Goal: Information Seeking & Learning: Compare options

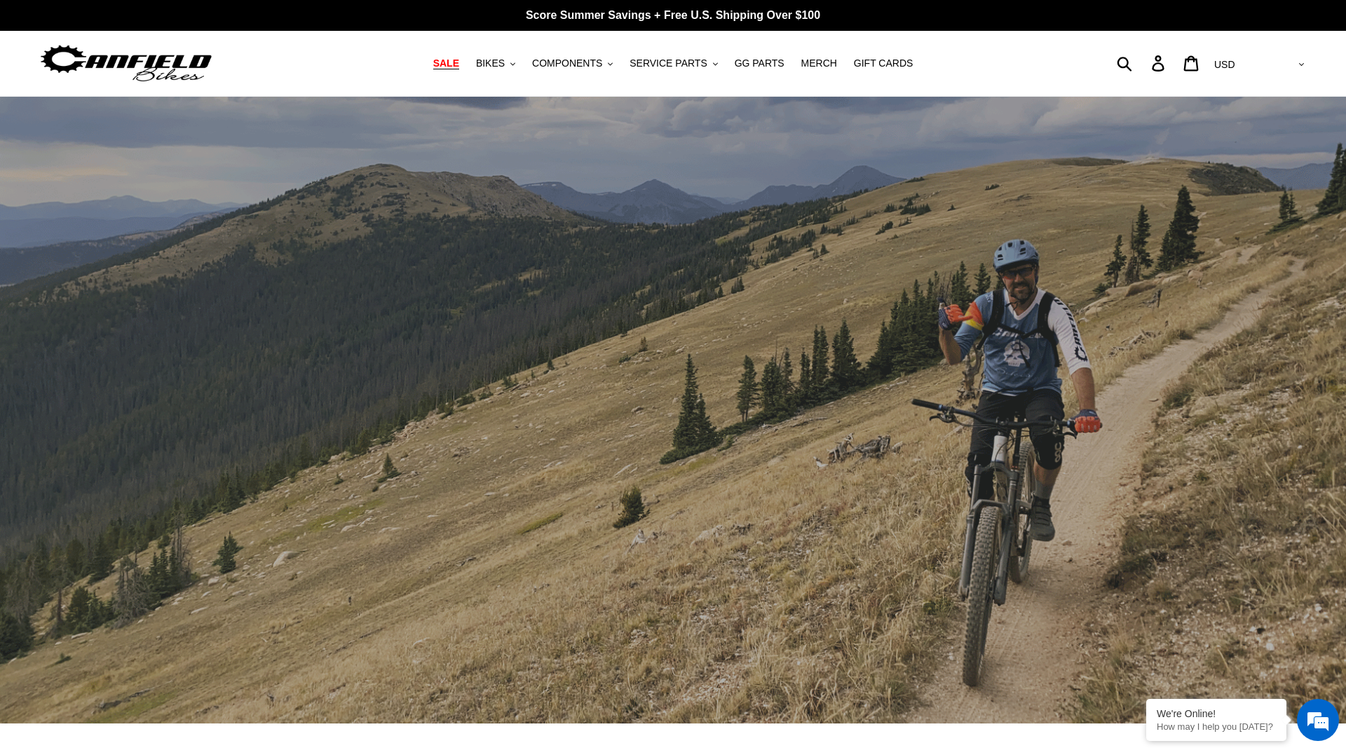
click at [458, 64] on span "SALE" at bounding box center [446, 63] width 26 height 12
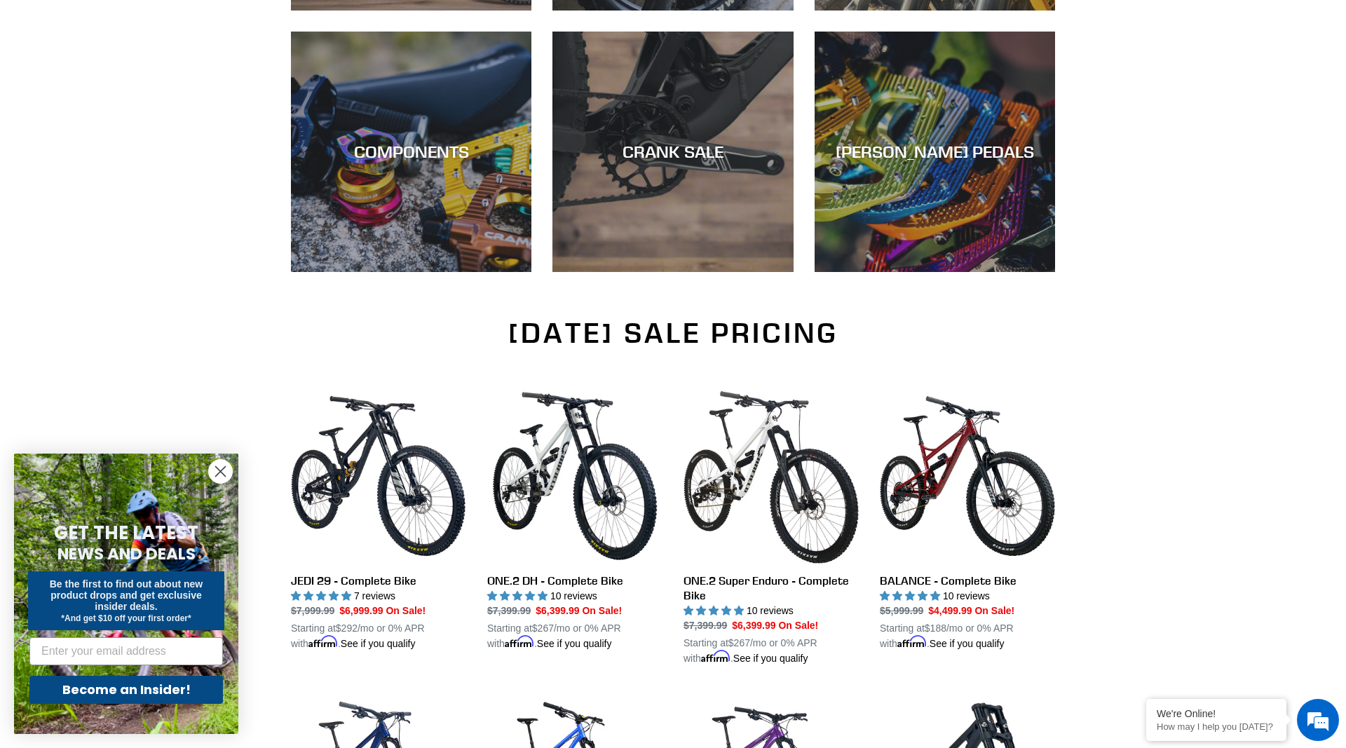
scroll to position [930, 0]
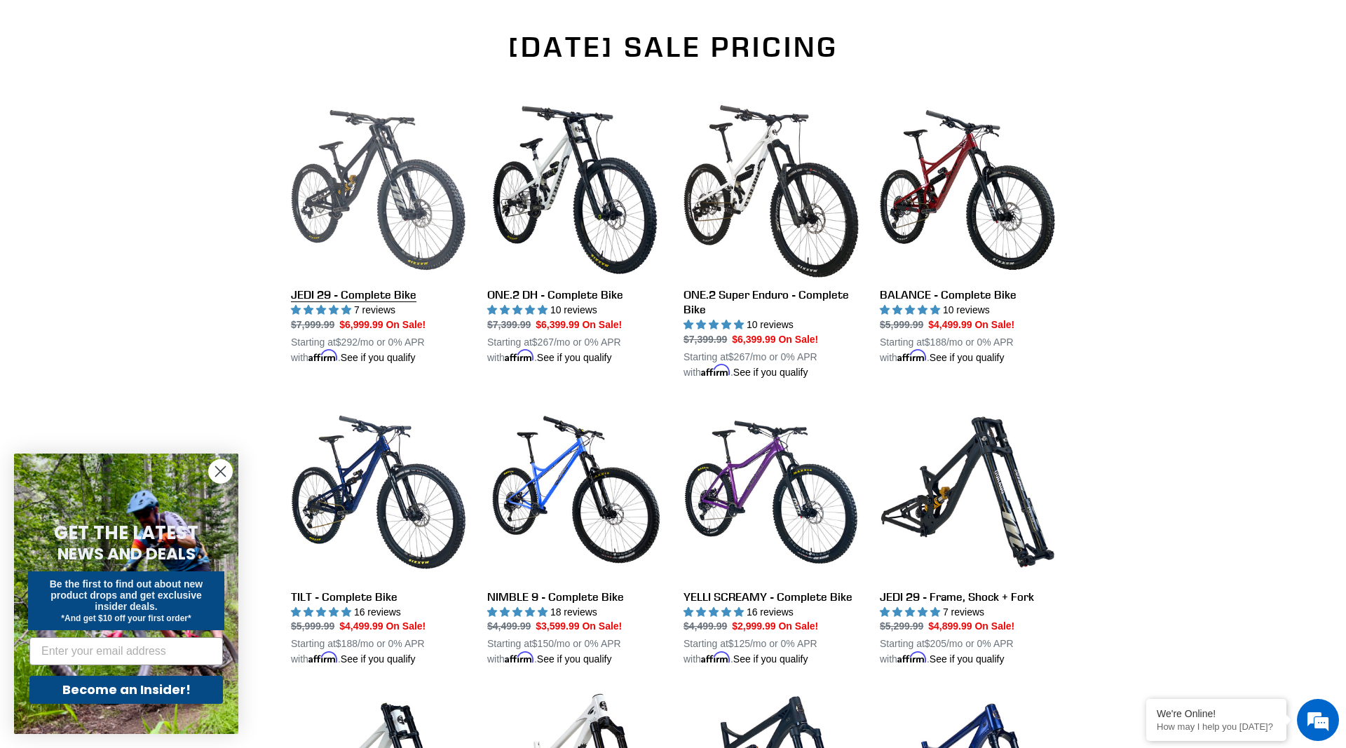
click at [394, 292] on link "JEDI 29 - Complete Bike" at bounding box center [378, 233] width 175 height 263
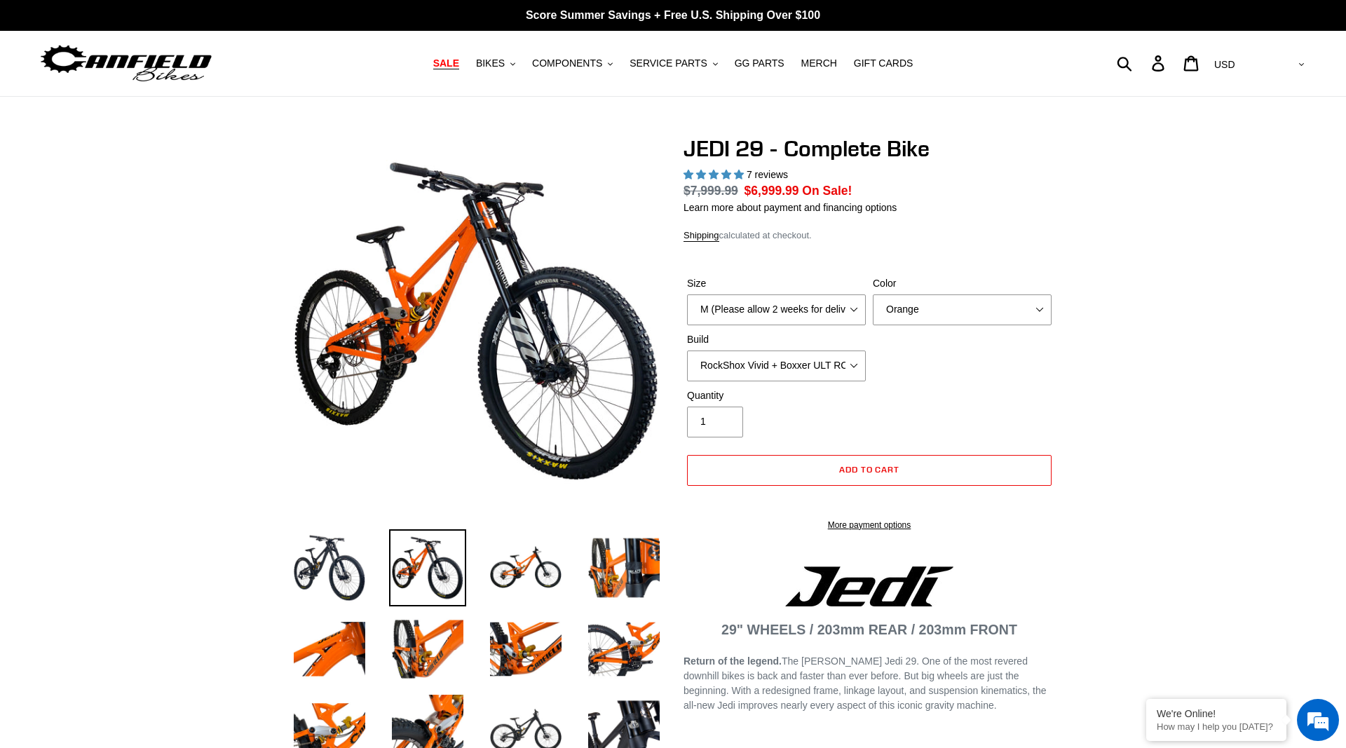
select select "highest-rating"
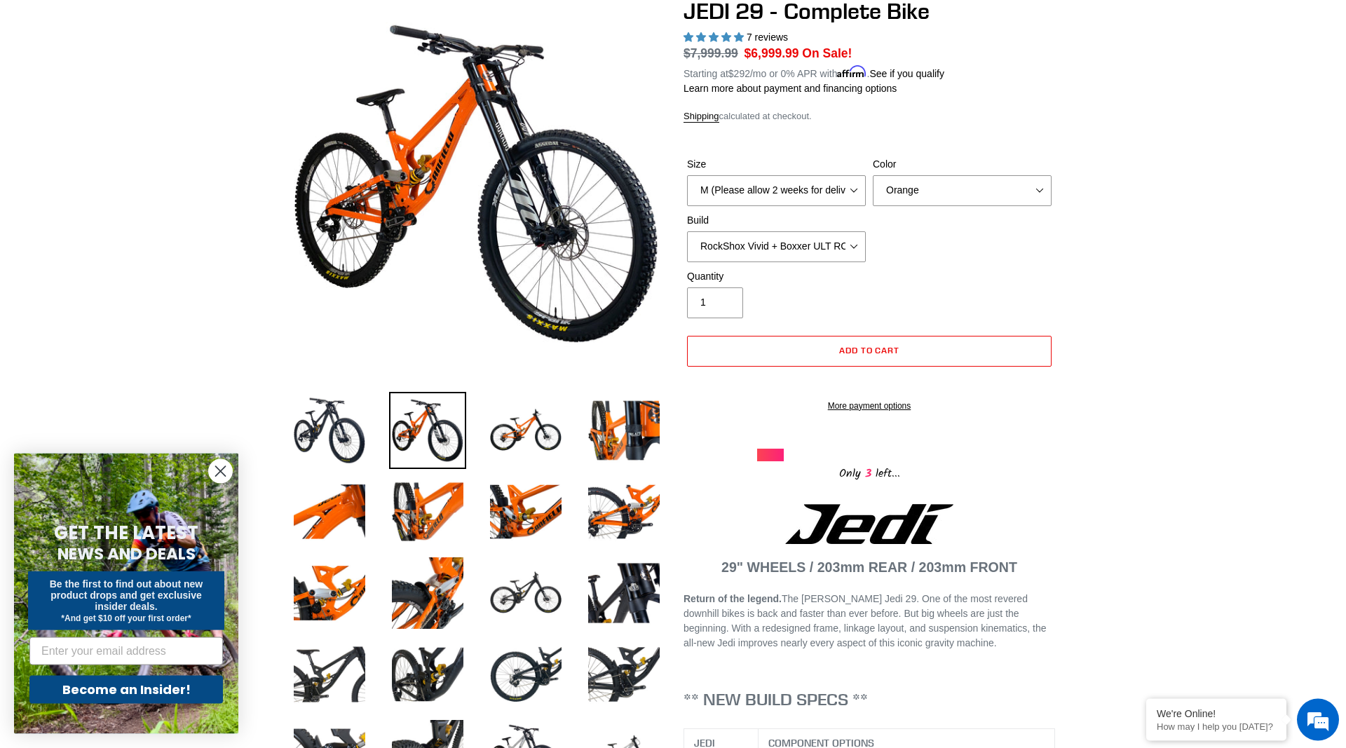
scroll to position [143, 0]
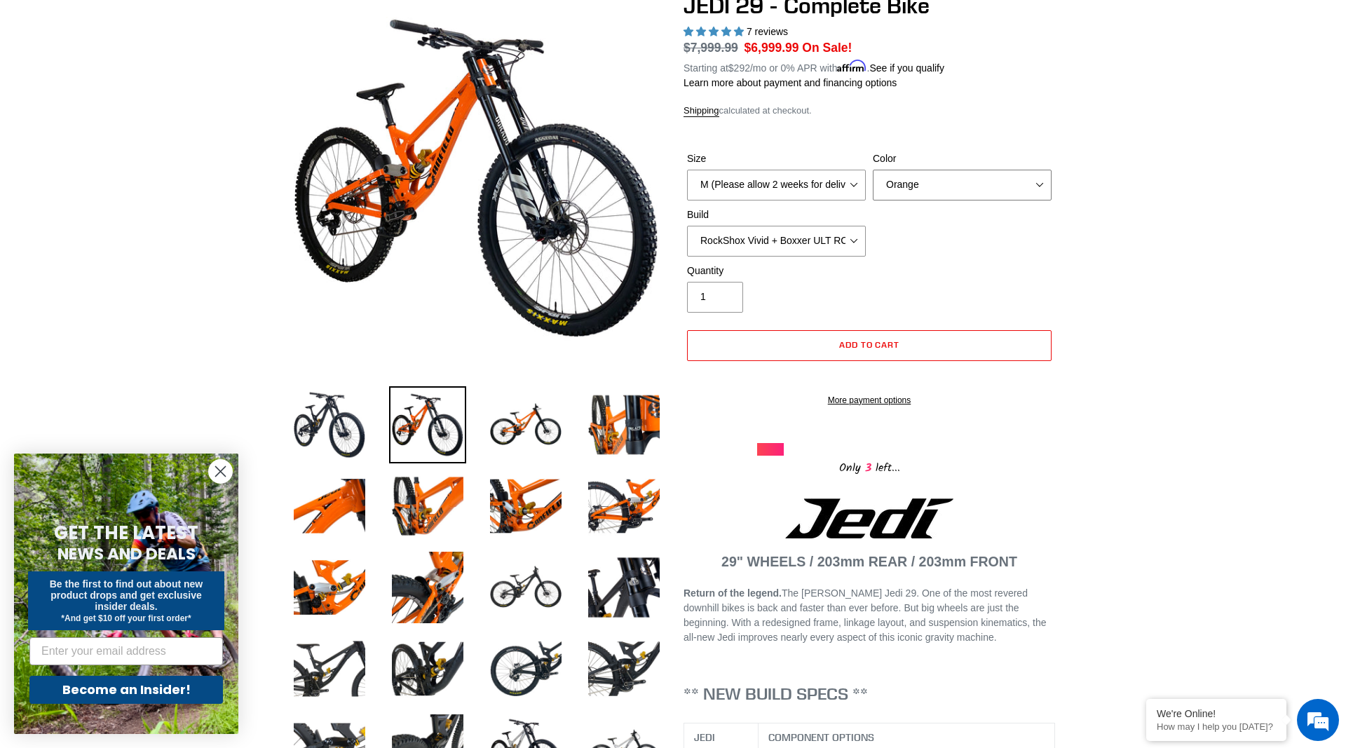
click at [873, 170] on select "Orange Stealth Black Raw" at bounding box center [962, 185] width 179 height 31
click option "Stealth Black" at bounding box center [0, 0] width 0 height 0
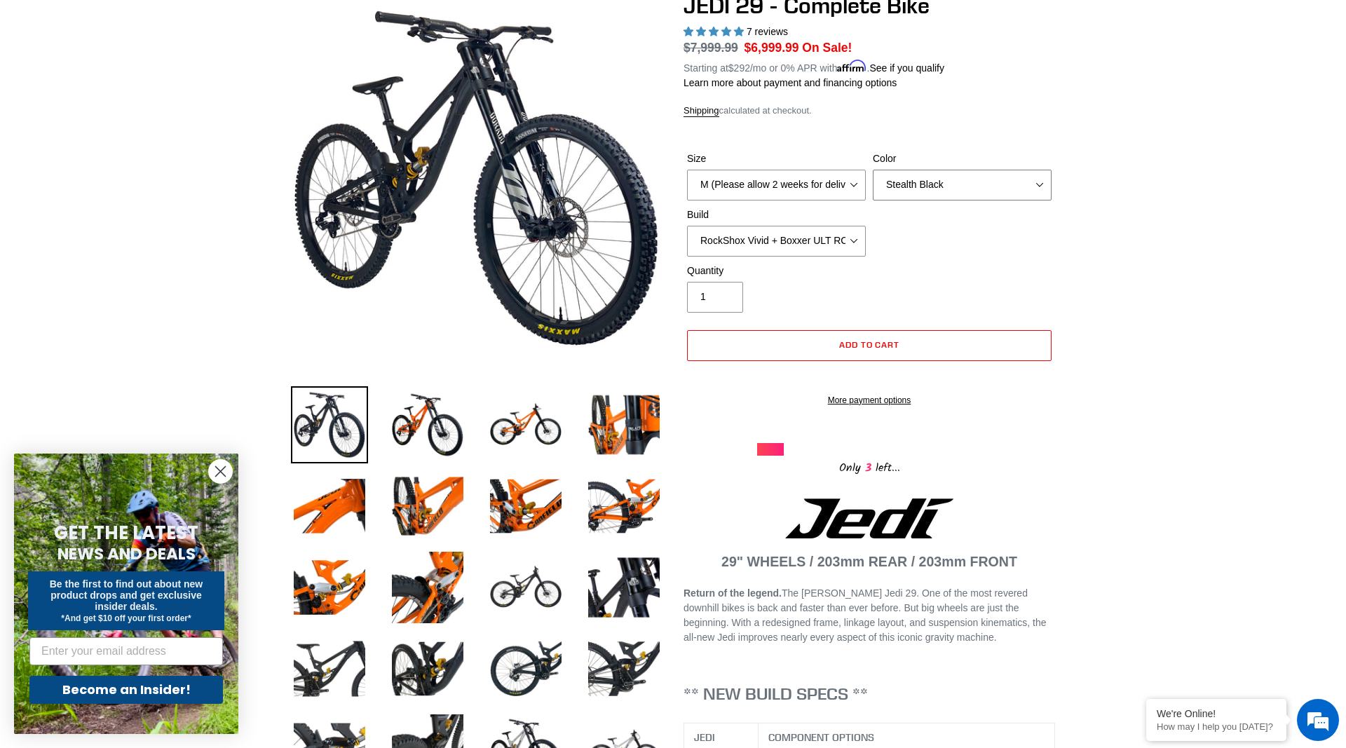
click at [873, 170] on select "Orange Stealth Black Raw" at bounding box center [962, 185] width 179 height 31
select select "Raw"
click option "Raw" at bounding box center [0, 0] width 0 height 0
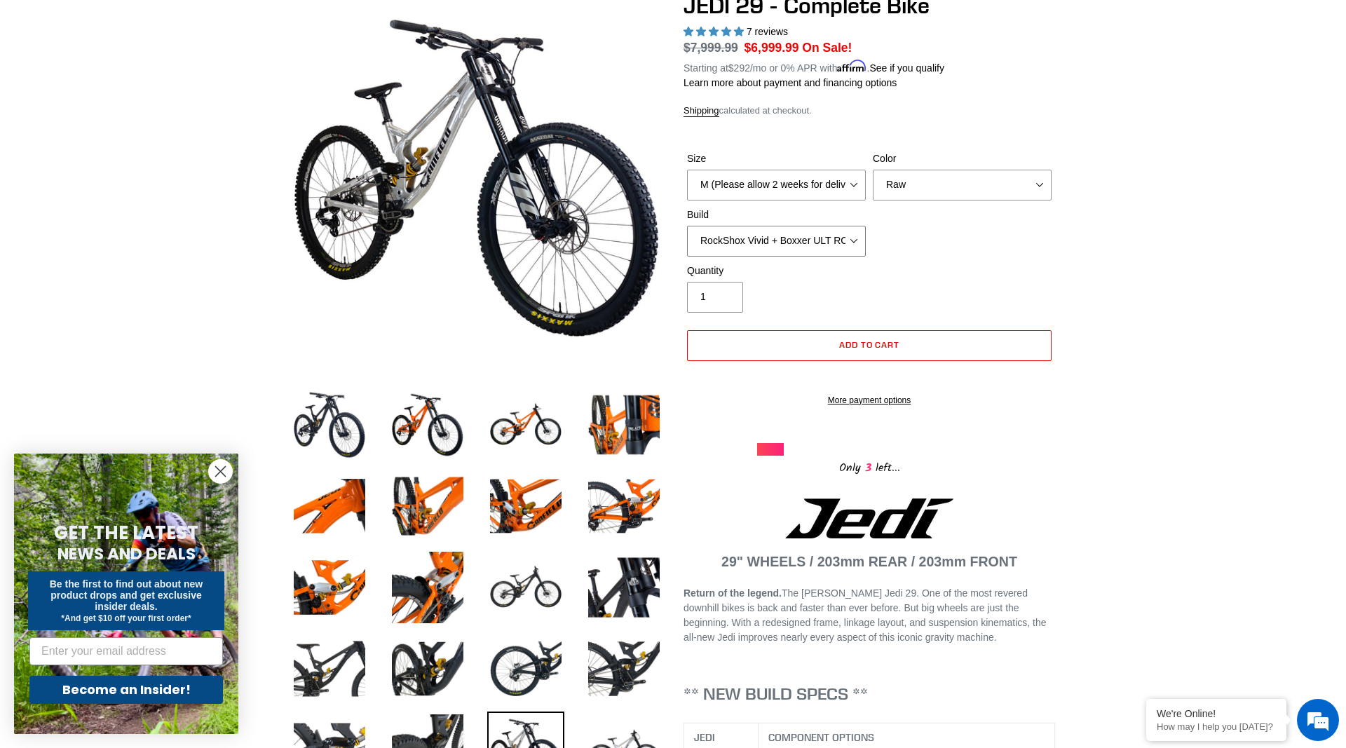
click at [687, 226] on select "RockShox Vivid + Boxxer ULT RC2 C3 200 + SRAM XO RockShox Vivid + Boxxer ULT RC…" at bounding box center [776, 241] width 179 height 31
click option "EXT eStoria LOK V3 + EXT Vaia 200 + Shimano" at bounding box center [0, 0] width 0 height 0
click at [687, 226] on select "RockShox Vivid + Boxxer ULT RC2 C3 200 + SRAM XO RockShox Vivid + Boxxer ULT RC…" at bounding box center [776, 241] width 179 height 31
select select "Fox DHX2 + Fox 40 Float Grip 2 203 + Shimano"
click option "Fox DHX2 + Fox 40 Float Grip 2 203 + Shimano" at bounding box center [0, 0] width 0 height 0
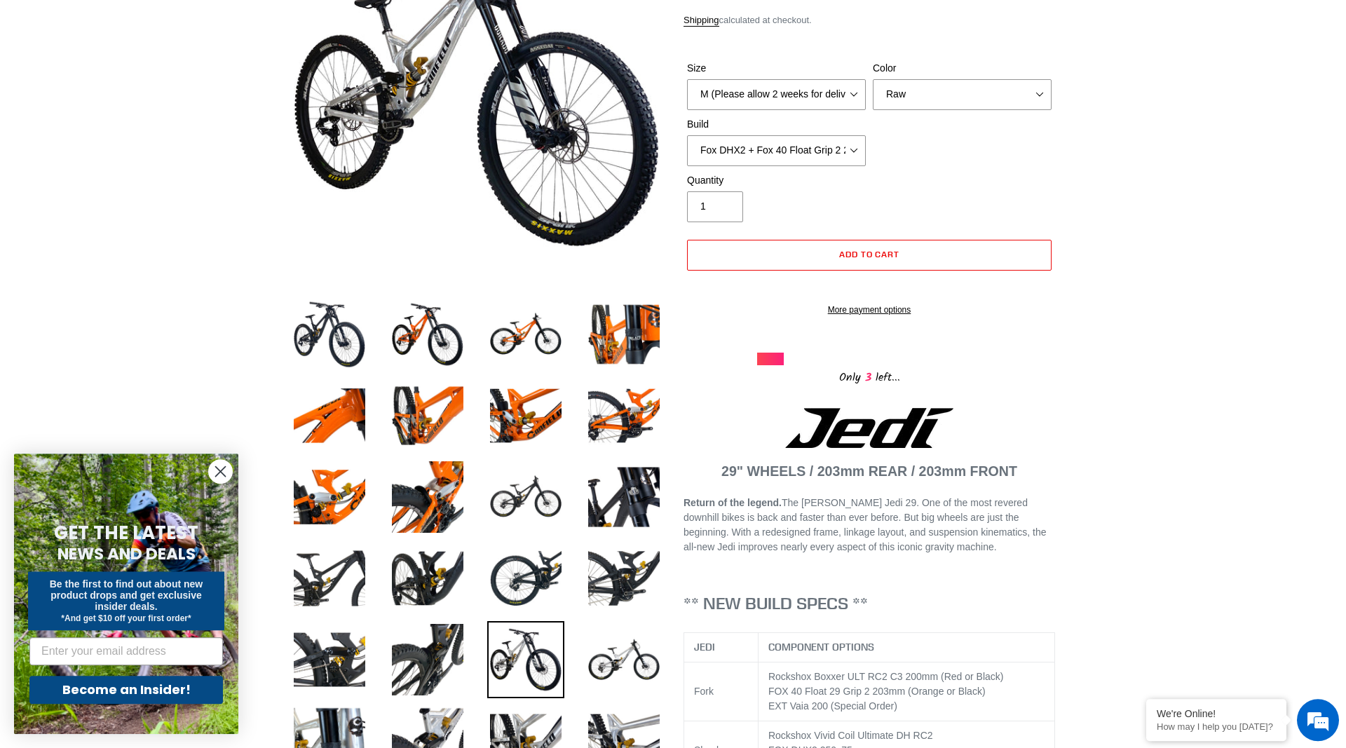
scroll to position [143, 0]
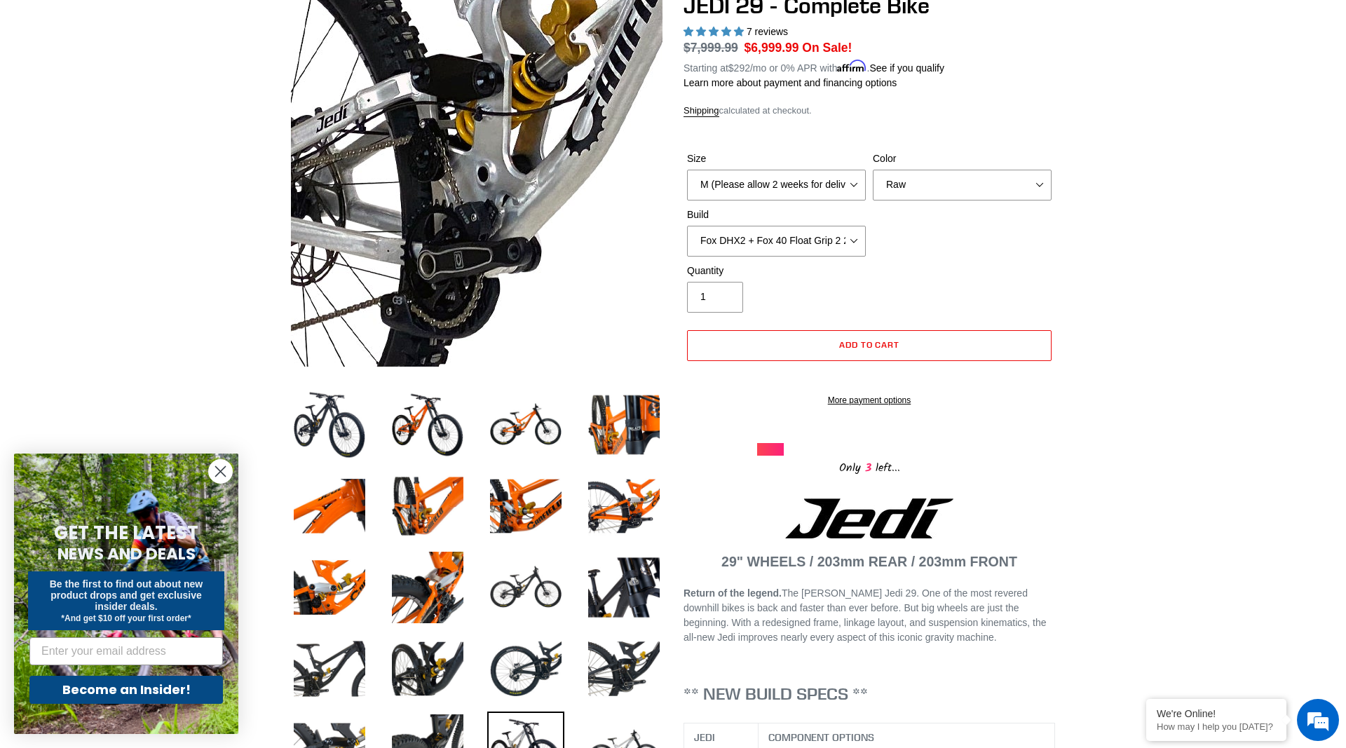
click at [368, 201] on img at bounding box center [788, 117] width 1436 height 1436
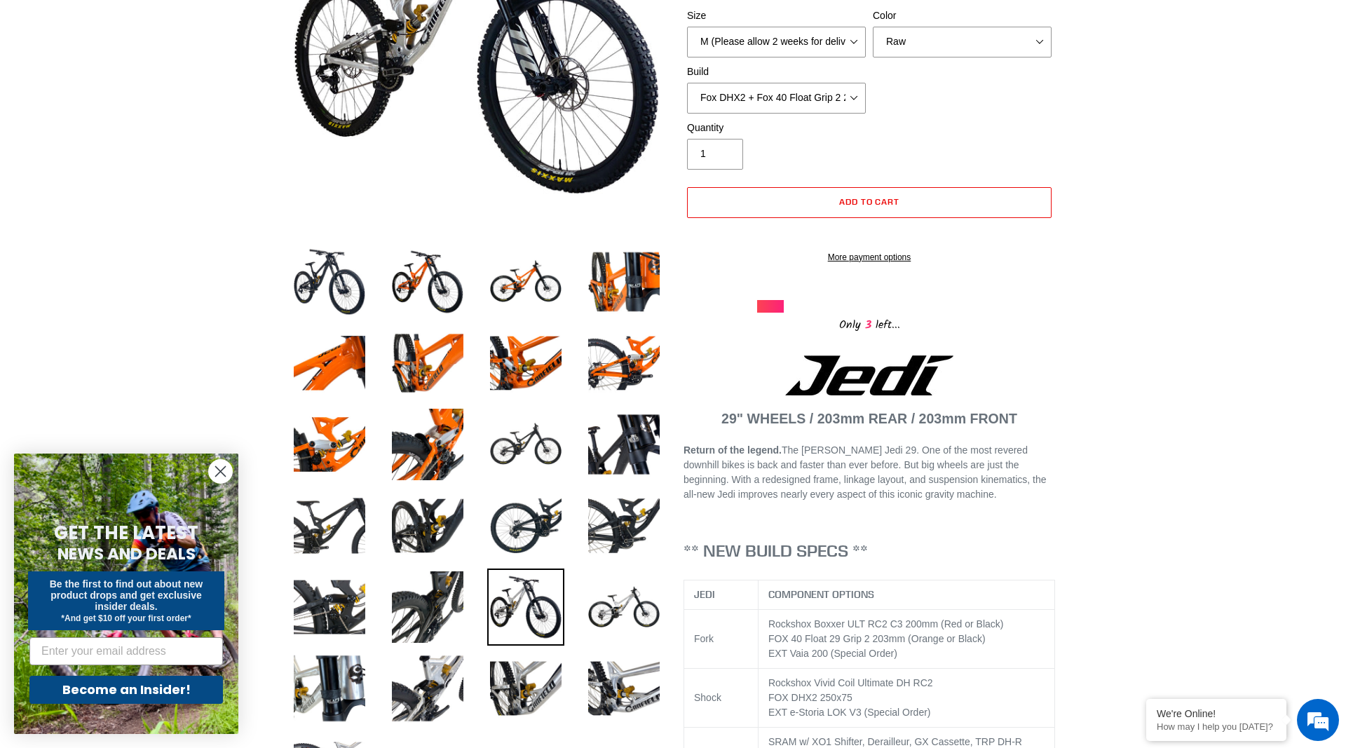
scroll to position [0, 0]
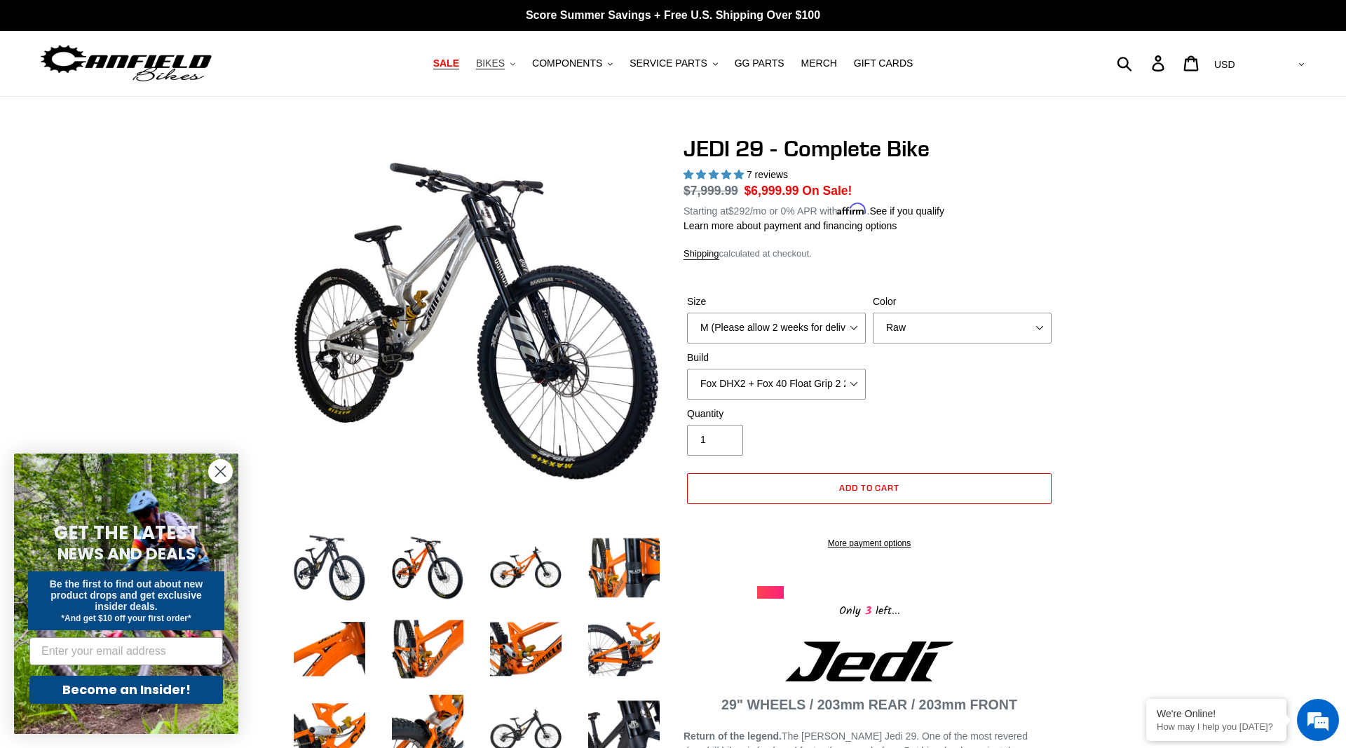
click at [505, 64] on span "BIKES" at bounding box center [490, 63] width 29 height 12
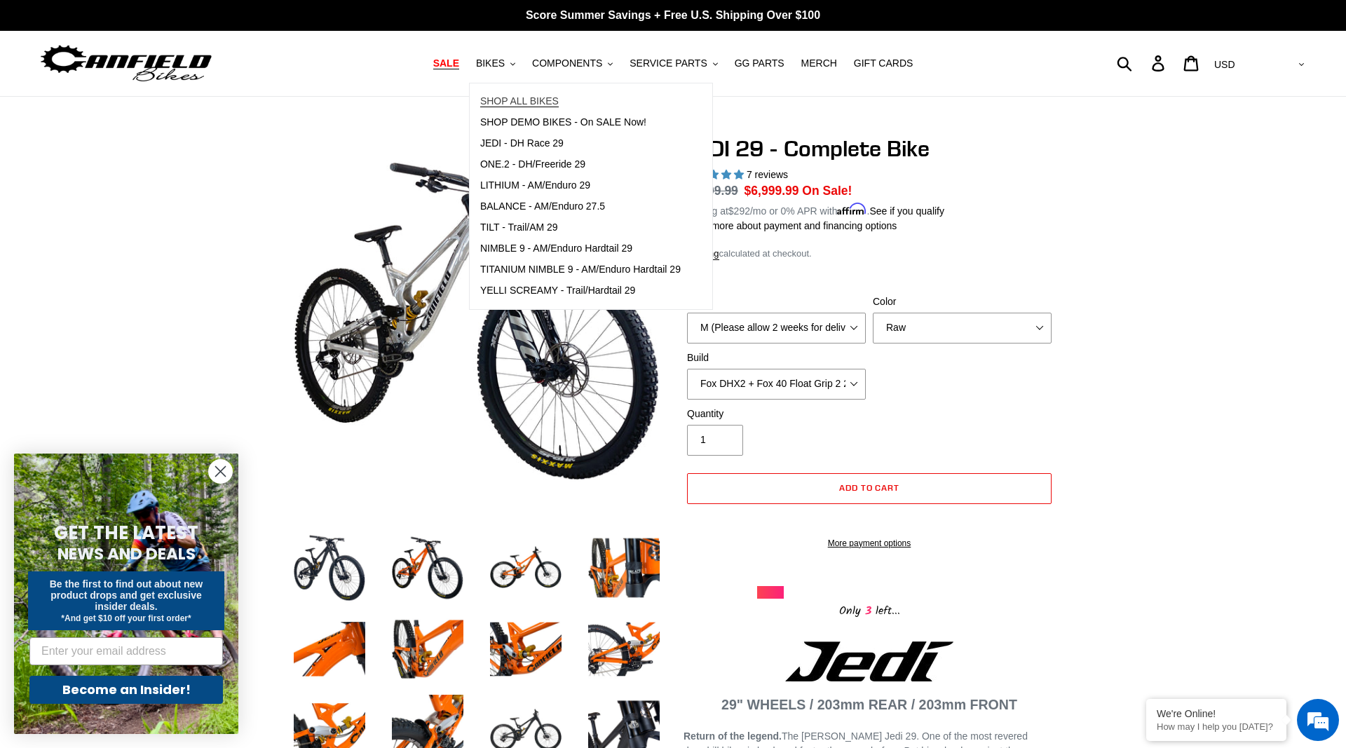
click at [516, 97] on span "SHOP ALL BIKES" at bounding box center [519, 101] width 79 height 12
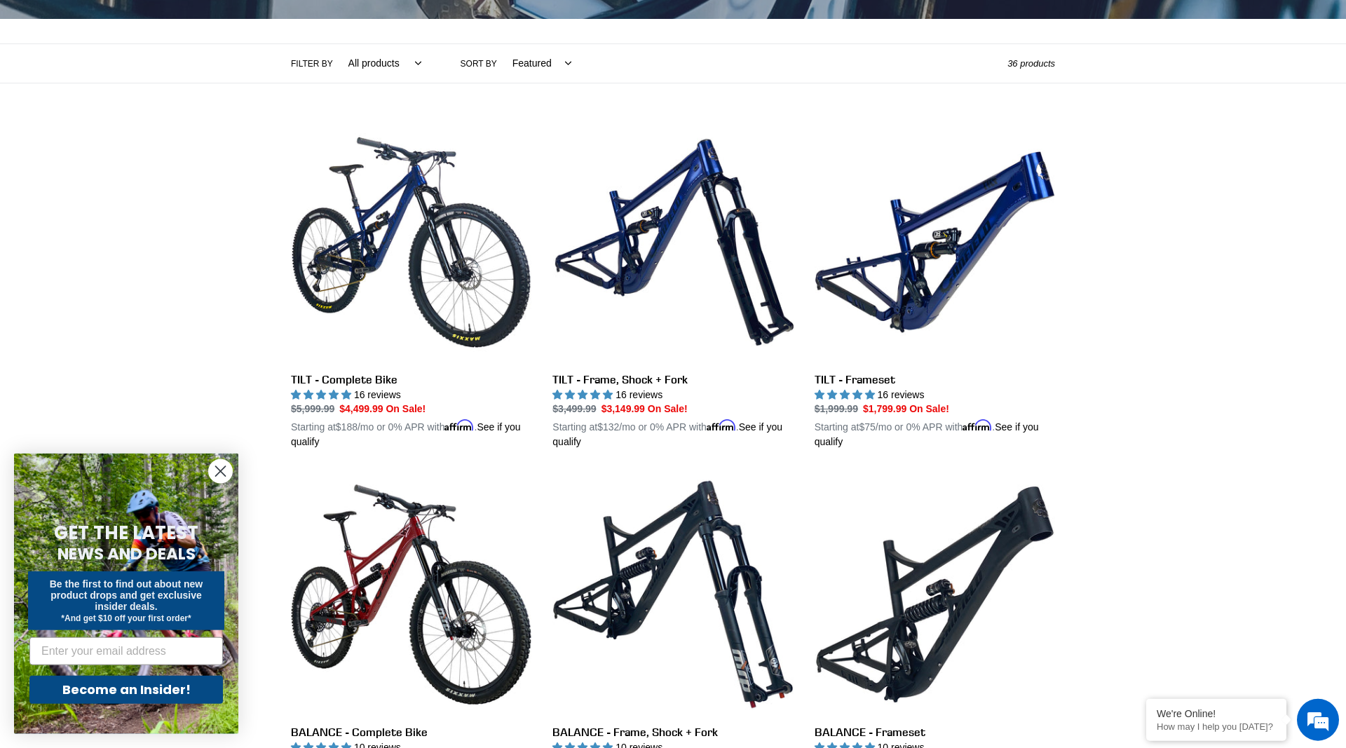
scroll to position [358, 0]
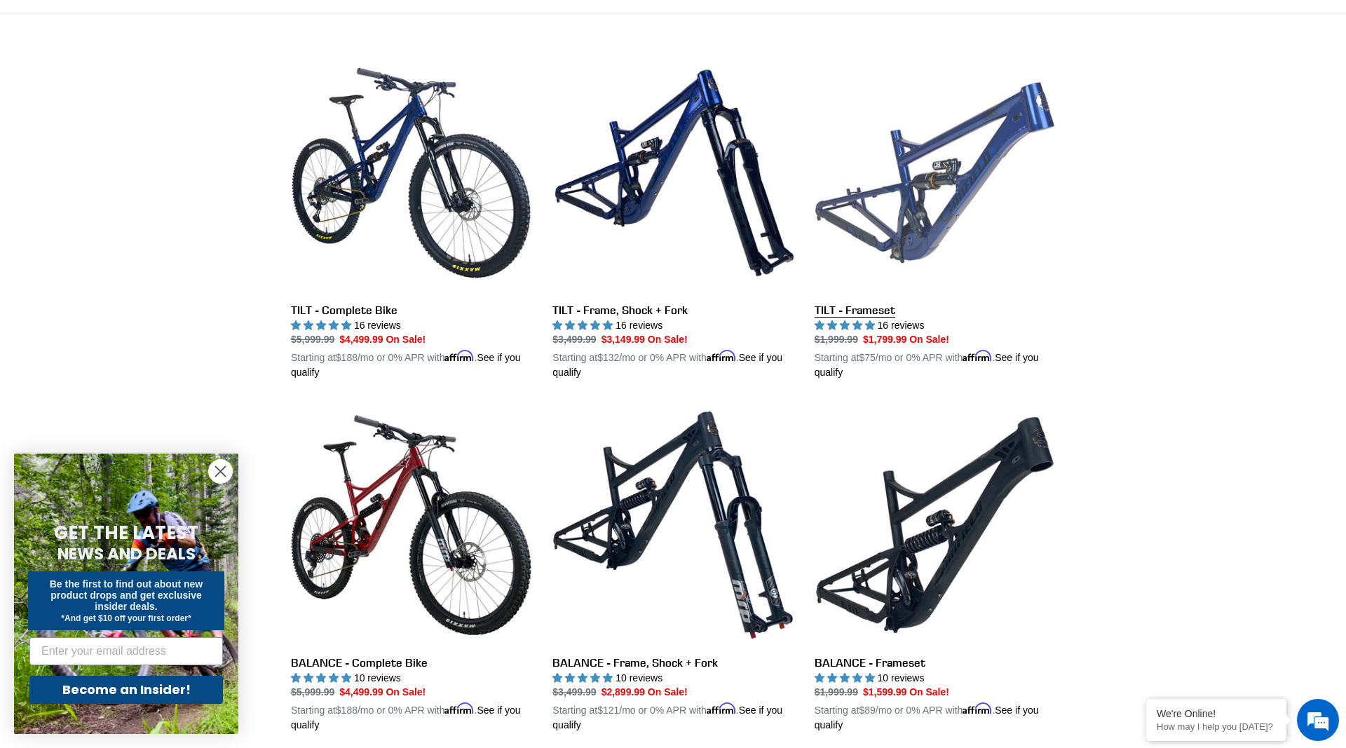
click at [975, 210] on link "TILT - Frameset" at bounding box center [935, 217] width 240 height 328
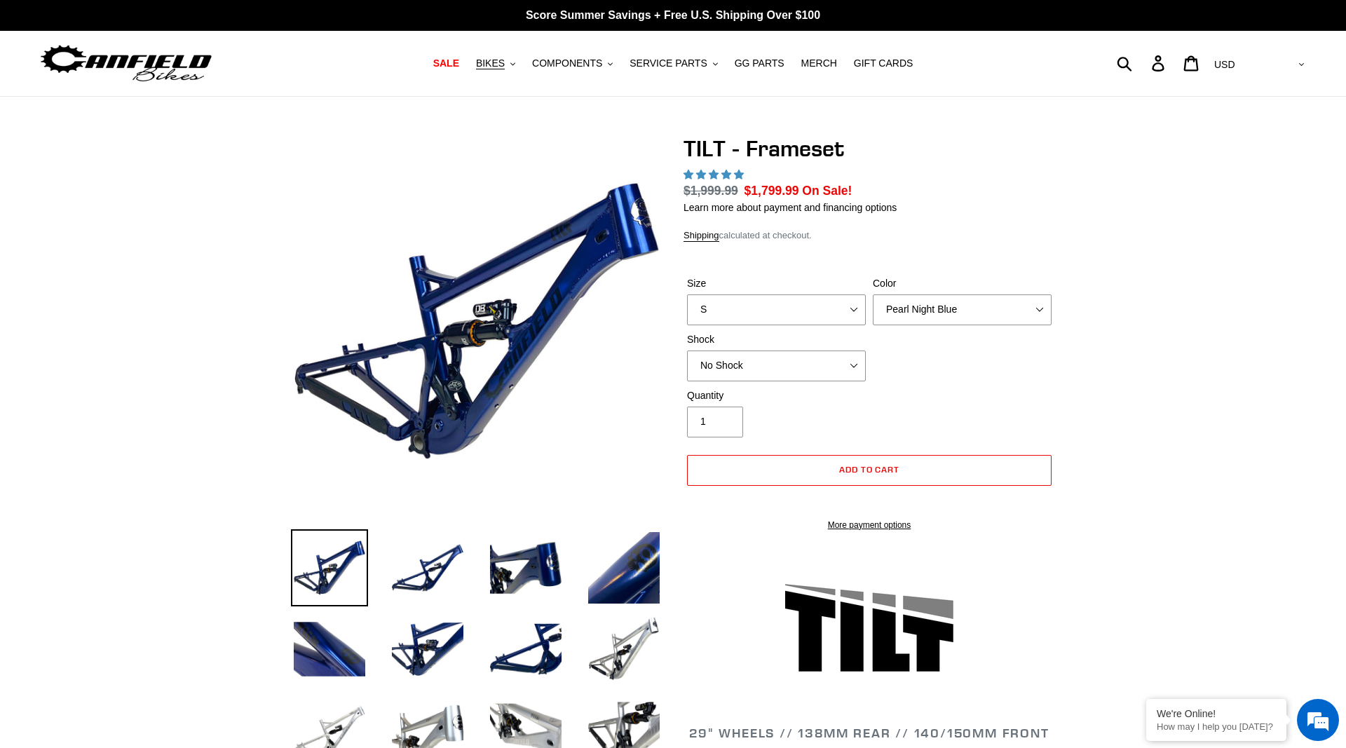
select select "highest-rating"
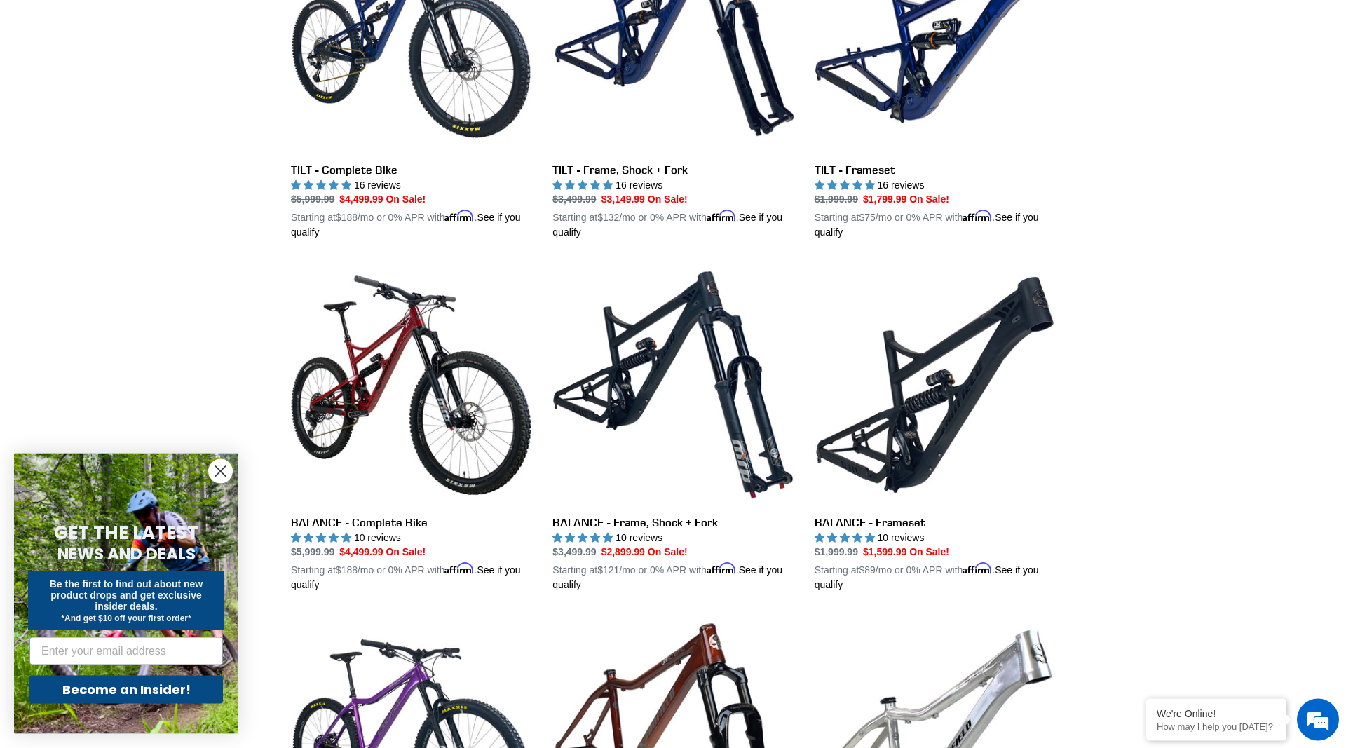
scroll to position [572, 0]
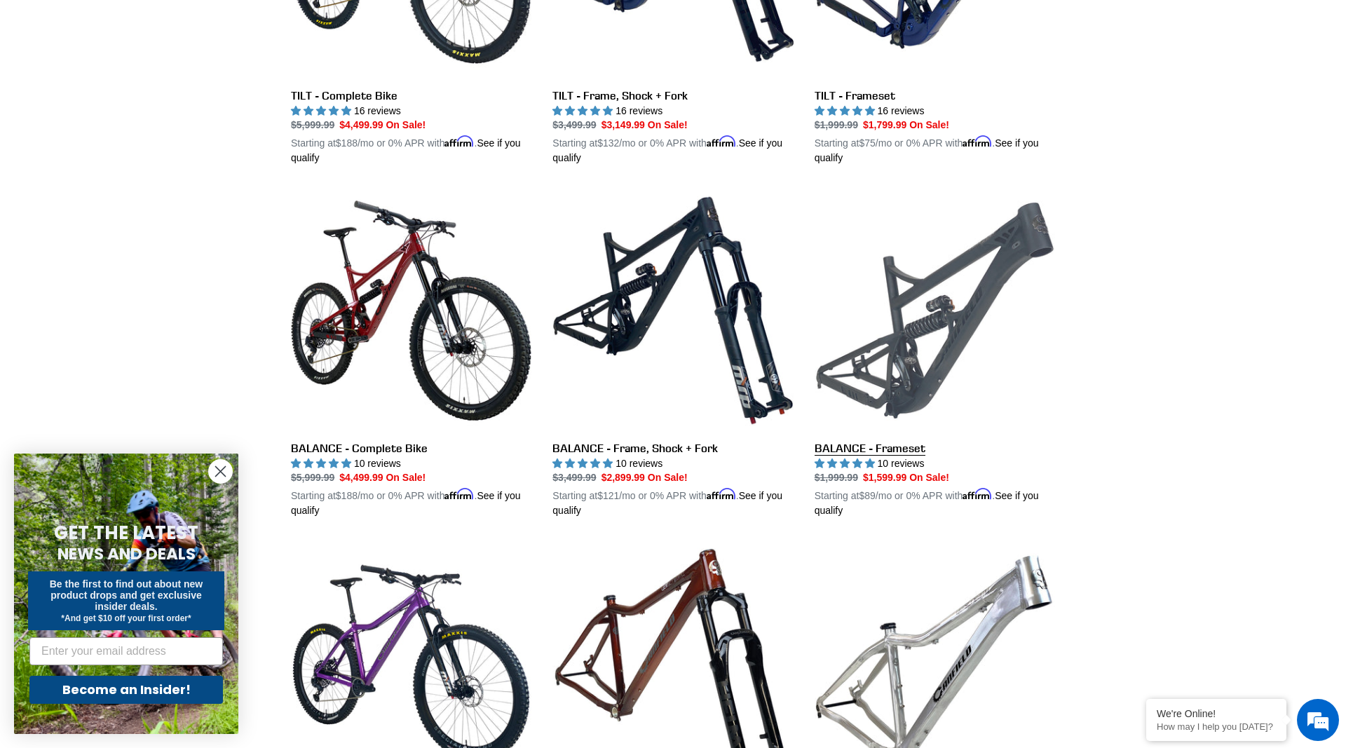
click at [985, 327] on link "BALANCE - Frameset" at bounding box center [935, 354] width 240 height 328
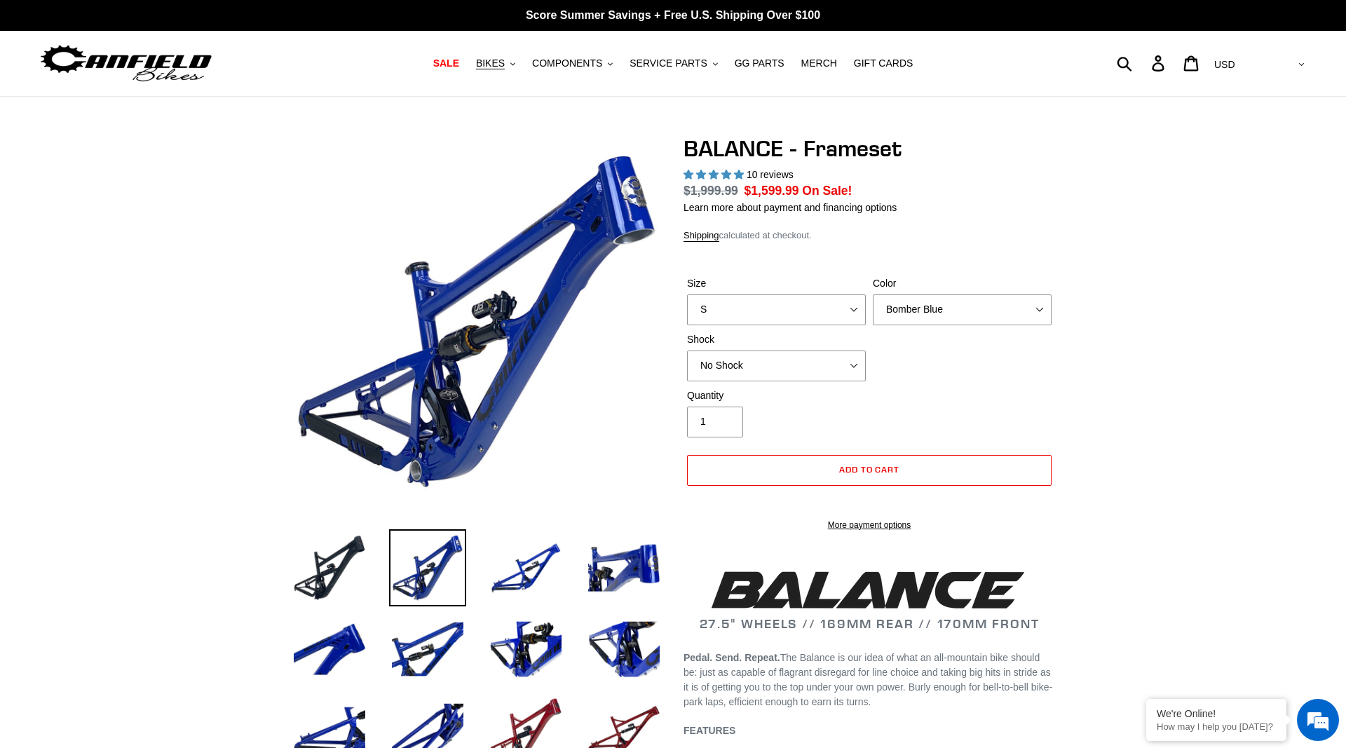
select select "highest-rating"
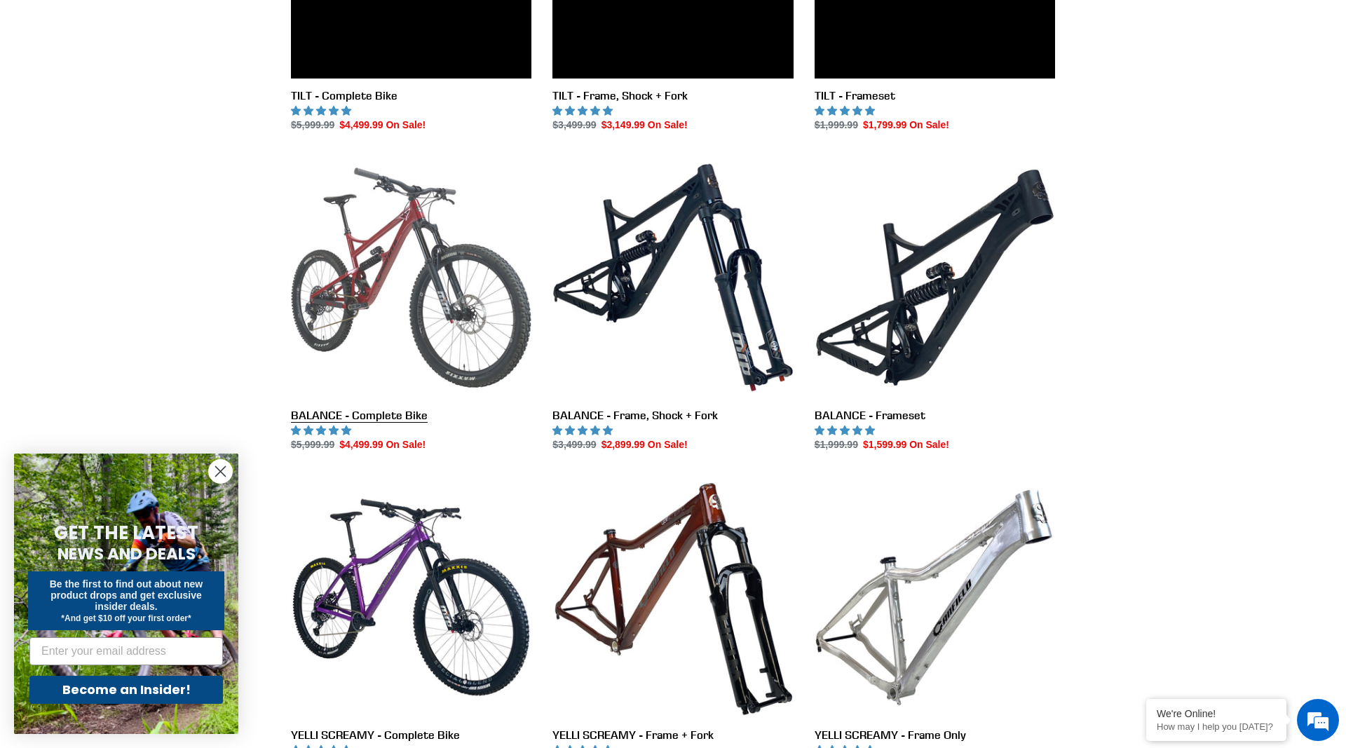
scroll to position [572, 0]
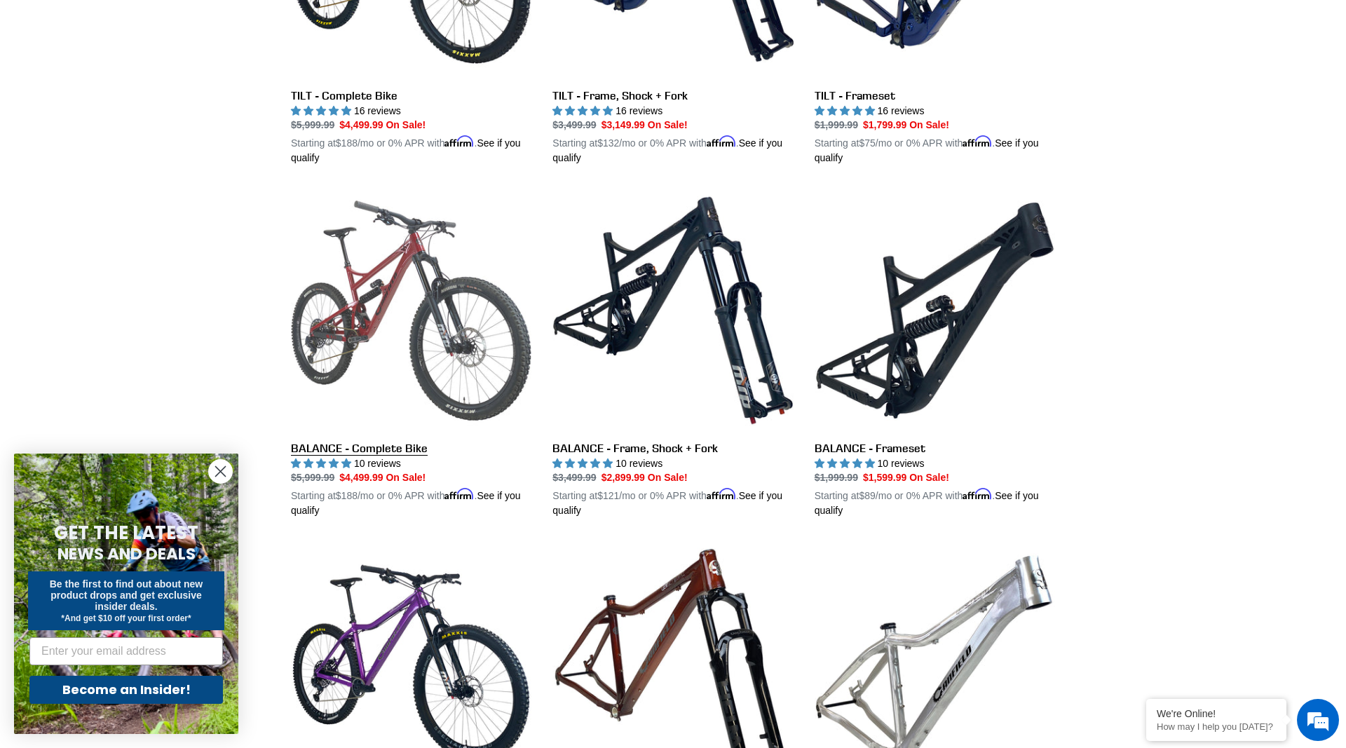
click at [349, 326] on link "BALANCE - Complete Bike" at bounding box center [411, 354] width 240 height 328
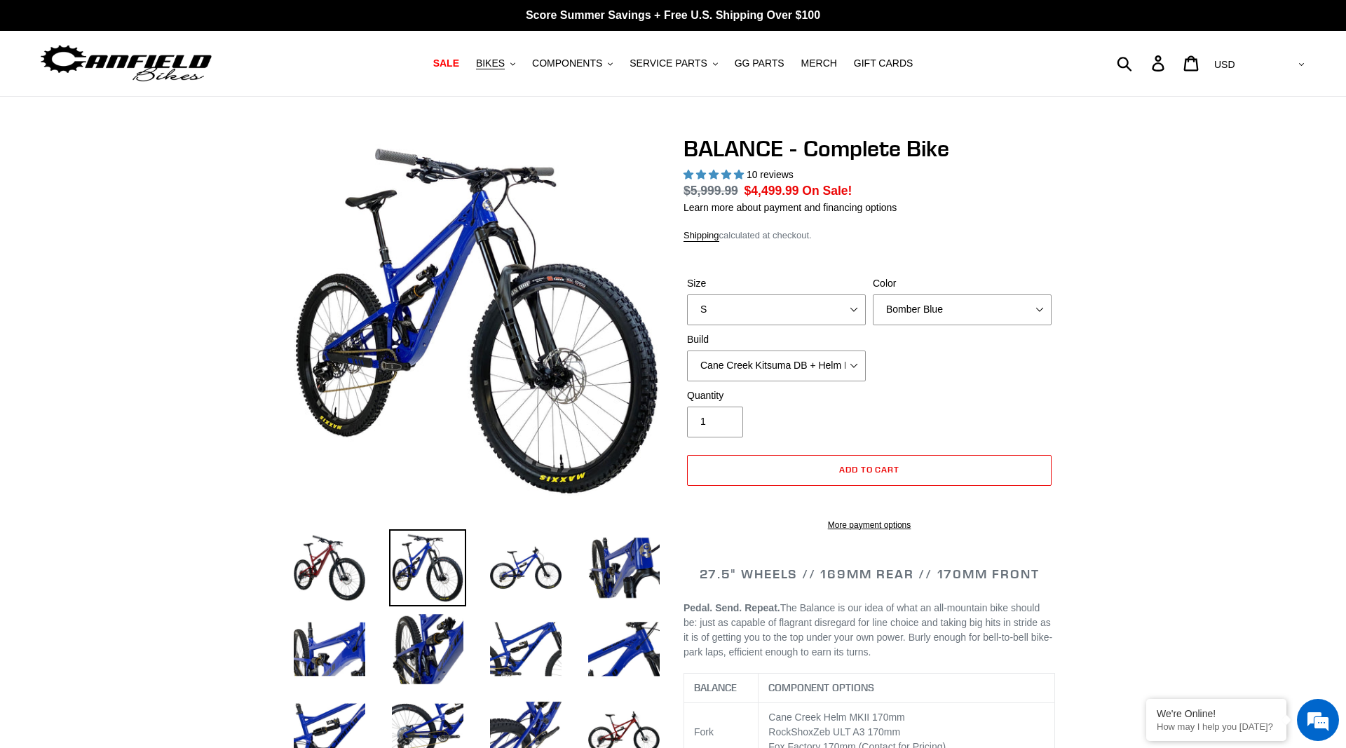
select select "highest-rating"
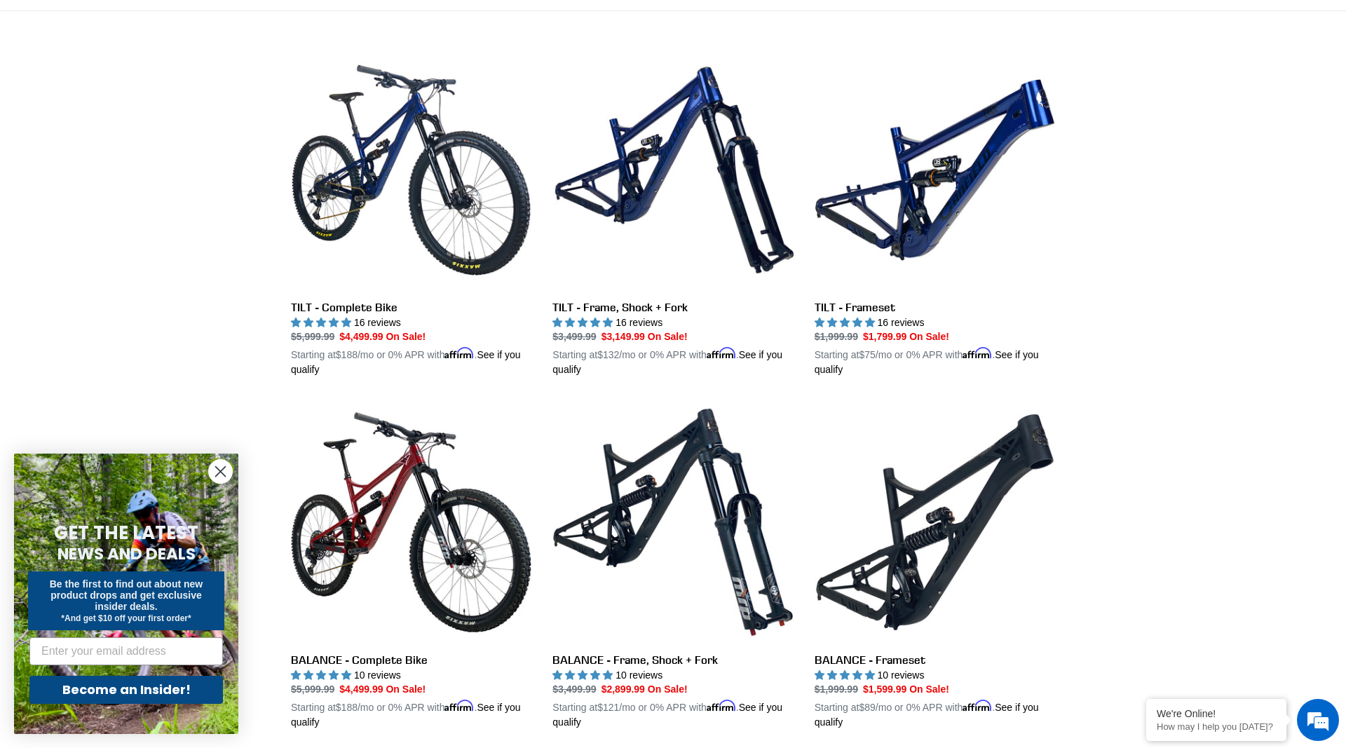
scroll to position [286, 0]
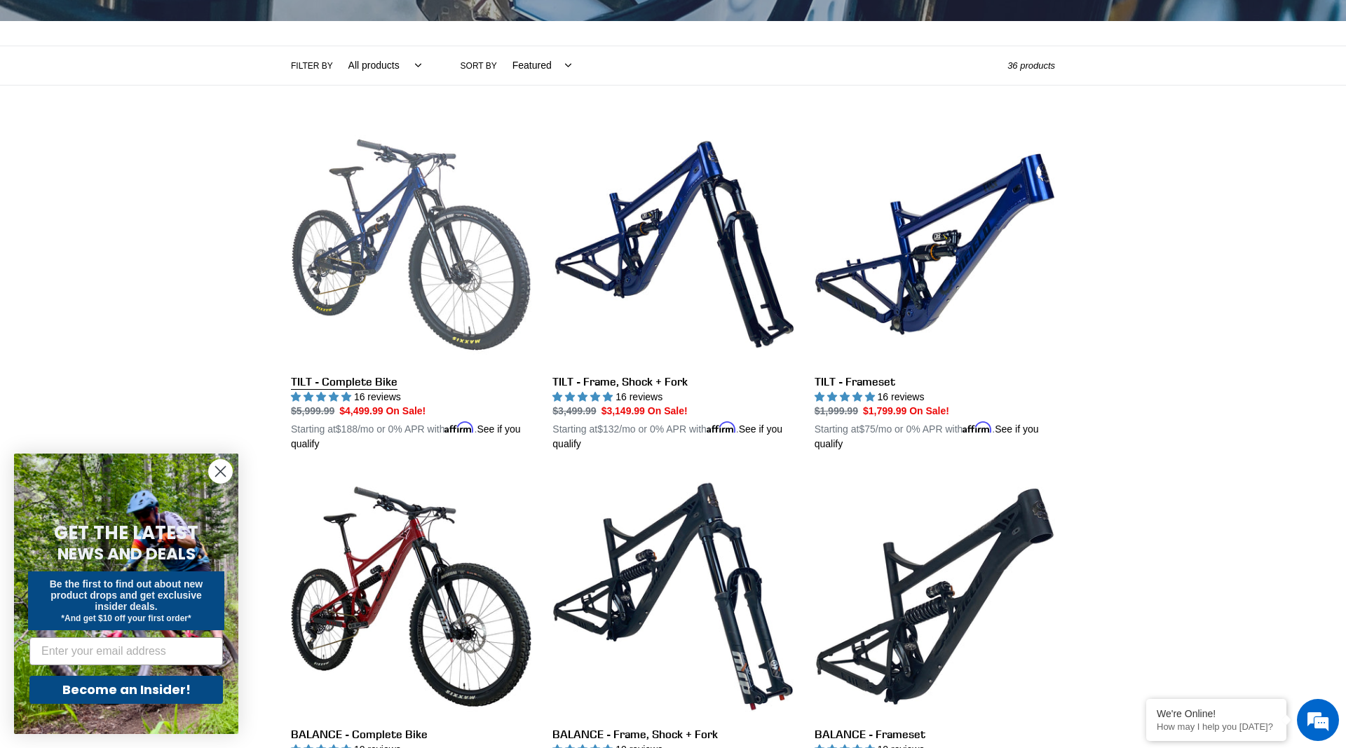
click at [409, 264] on link "TILT - Complete Bike" at bounding box center [411, 288] width 240 height 328
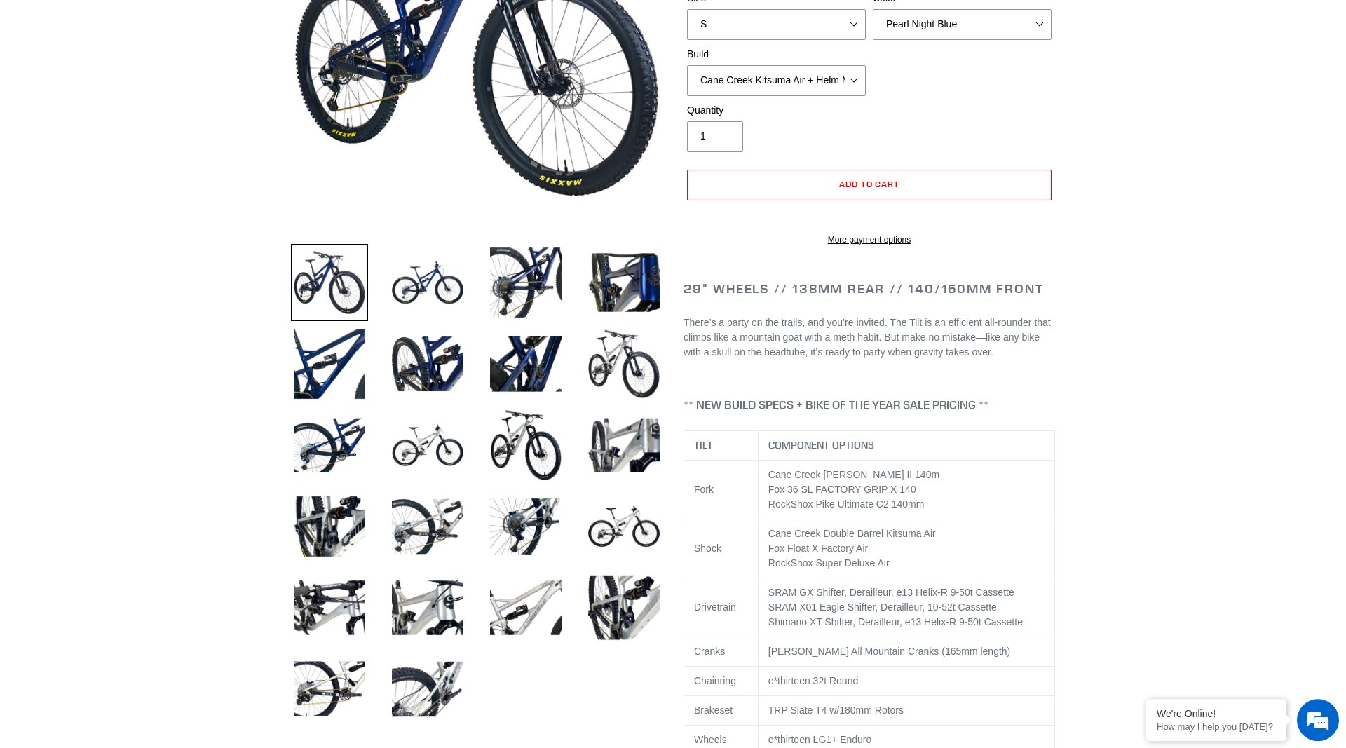
select select "highest-rating"
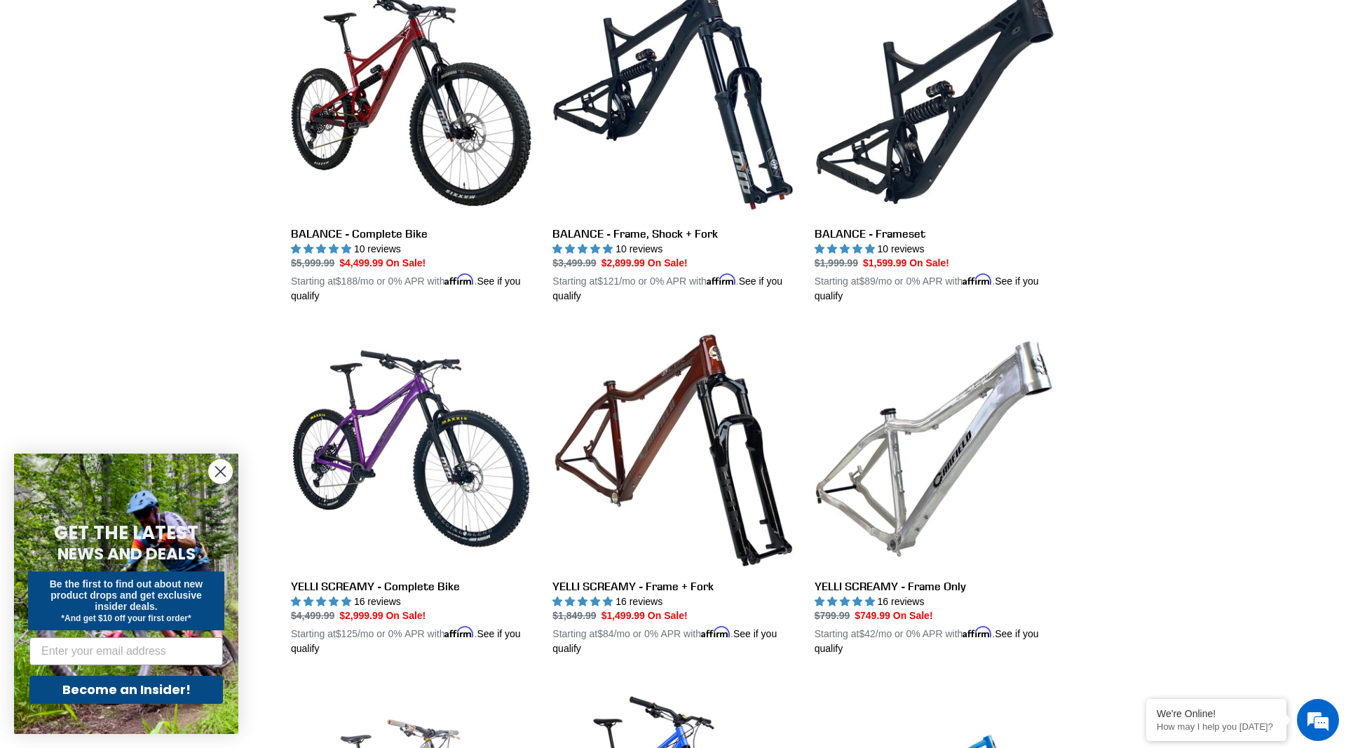
scroll to position [858, 0]
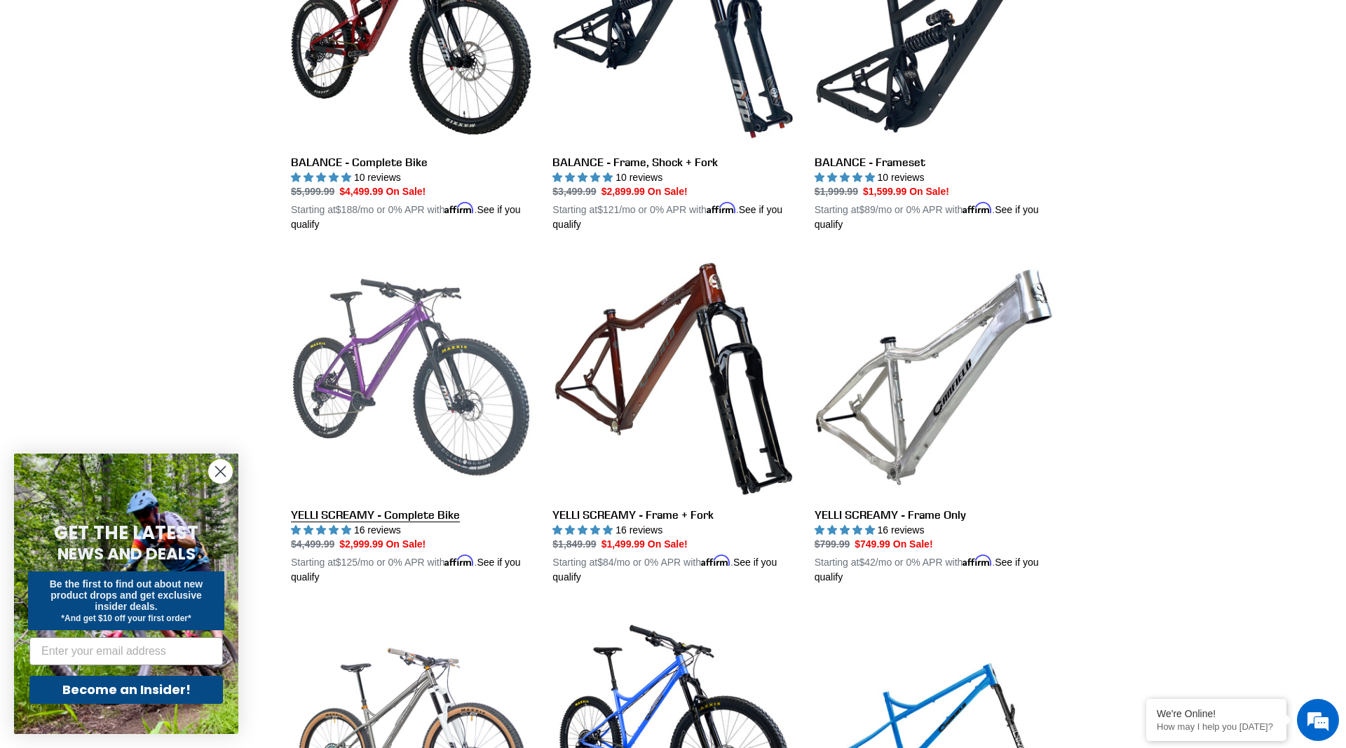
click at [356, 402] on link "YELLI SCREAMY - Complete Bike" at bounding box center [411, 421] width 240 height 328
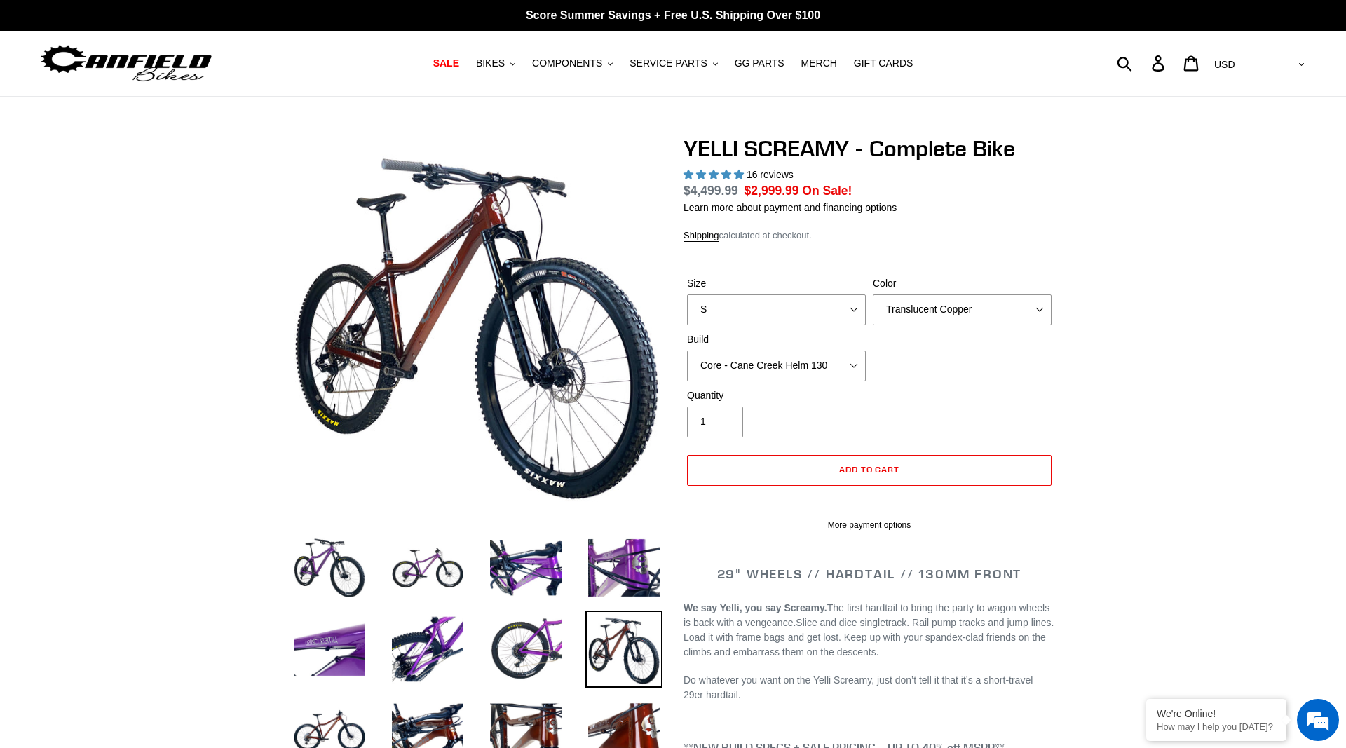
scroll to position [286, 0]
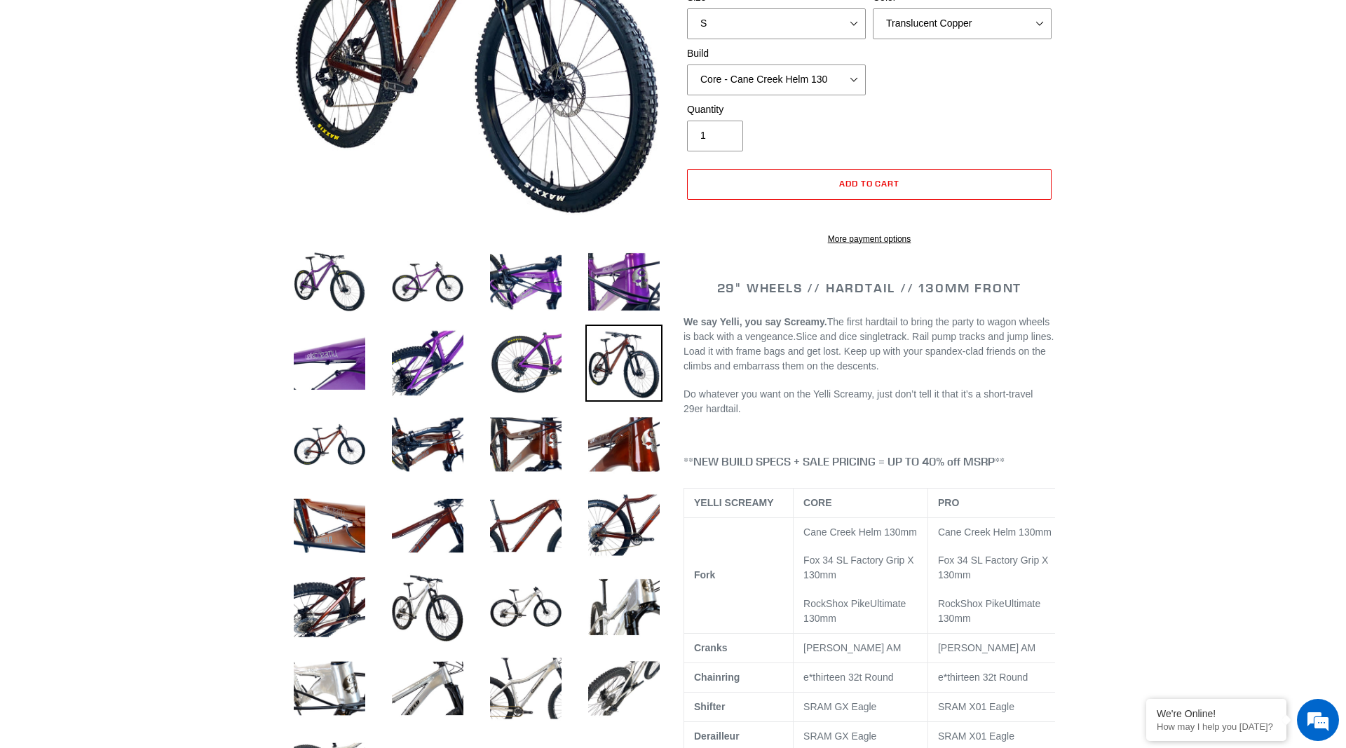
select select "highest-rating"
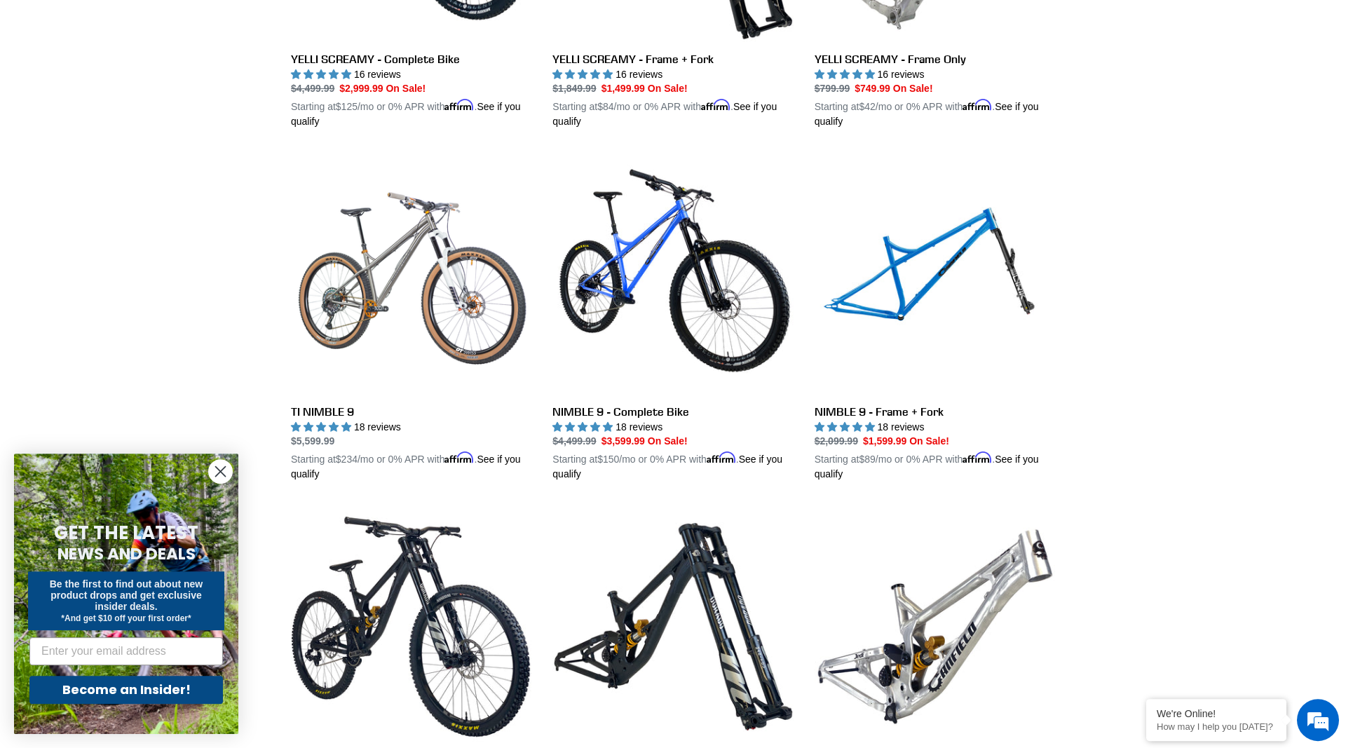
scroll to position [1359, 0]
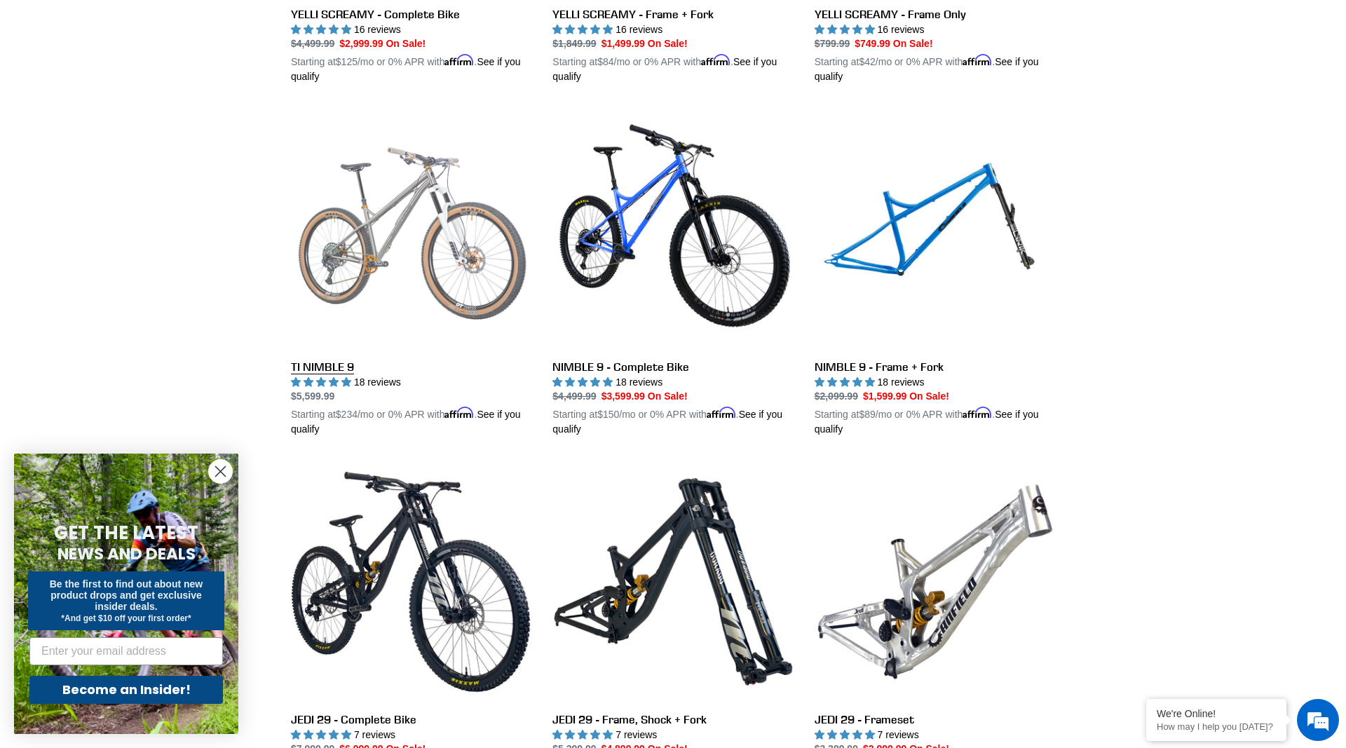
click at [354, 257] on link "TI NIMBLE 9" at bounding box center [411, 273] width 240 height 328
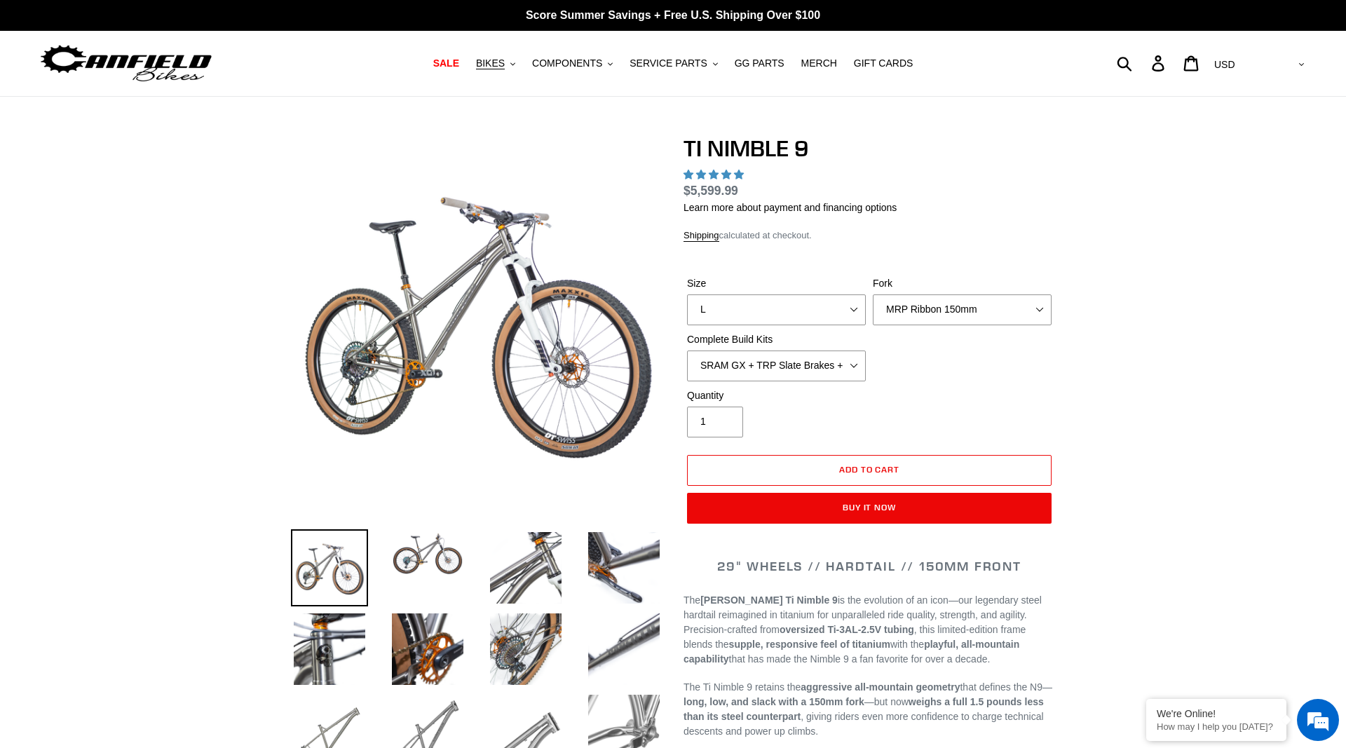
select select "highest-rating"
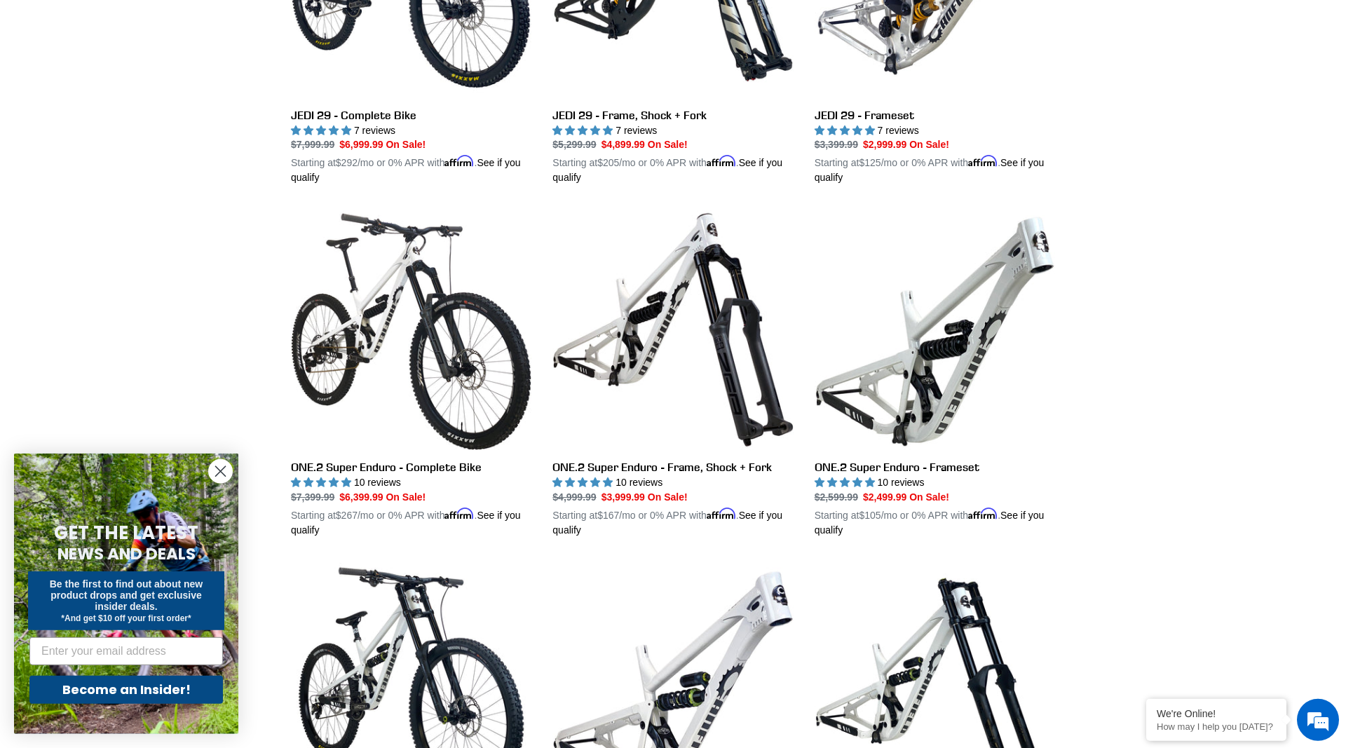
scroll to position [2002, 0]
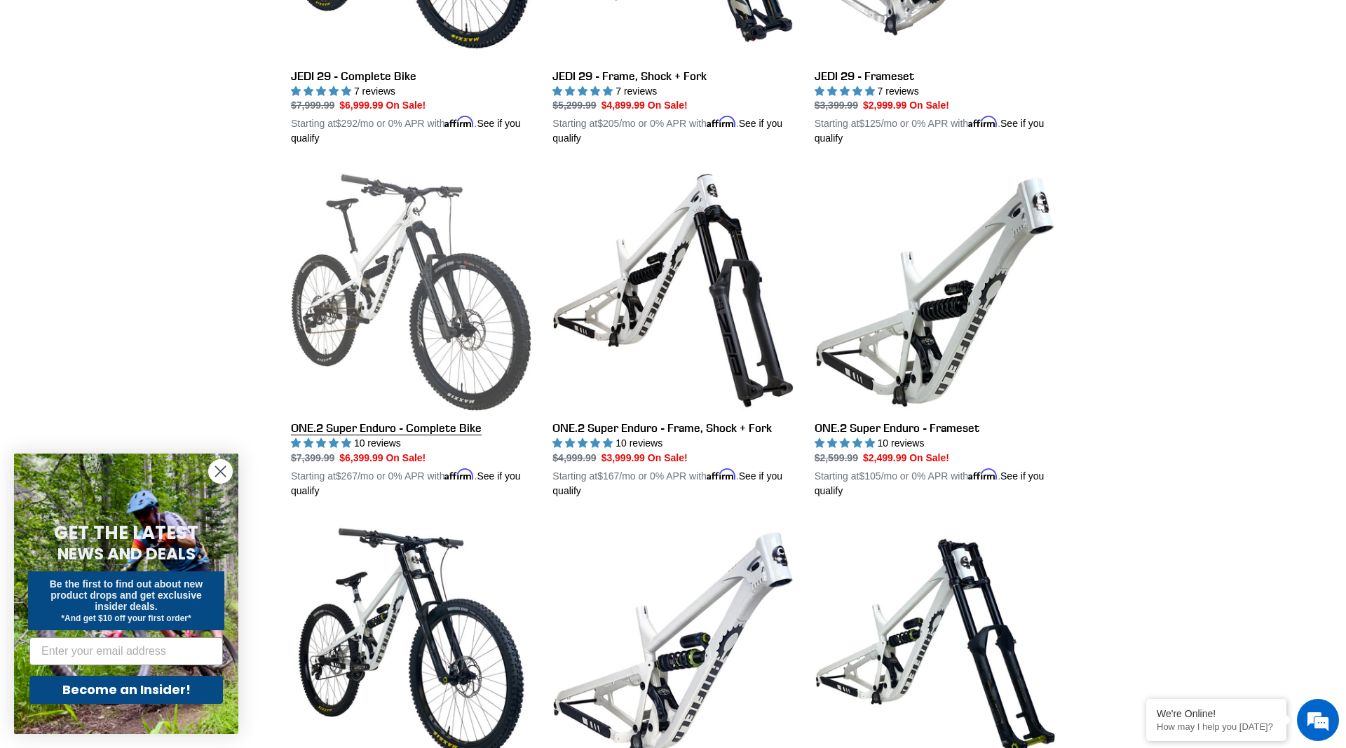
click at [380, 265] on link "ONE.2 Super Enduro - Complete Bike" at bounding box center [411, 334] width 240 height 328
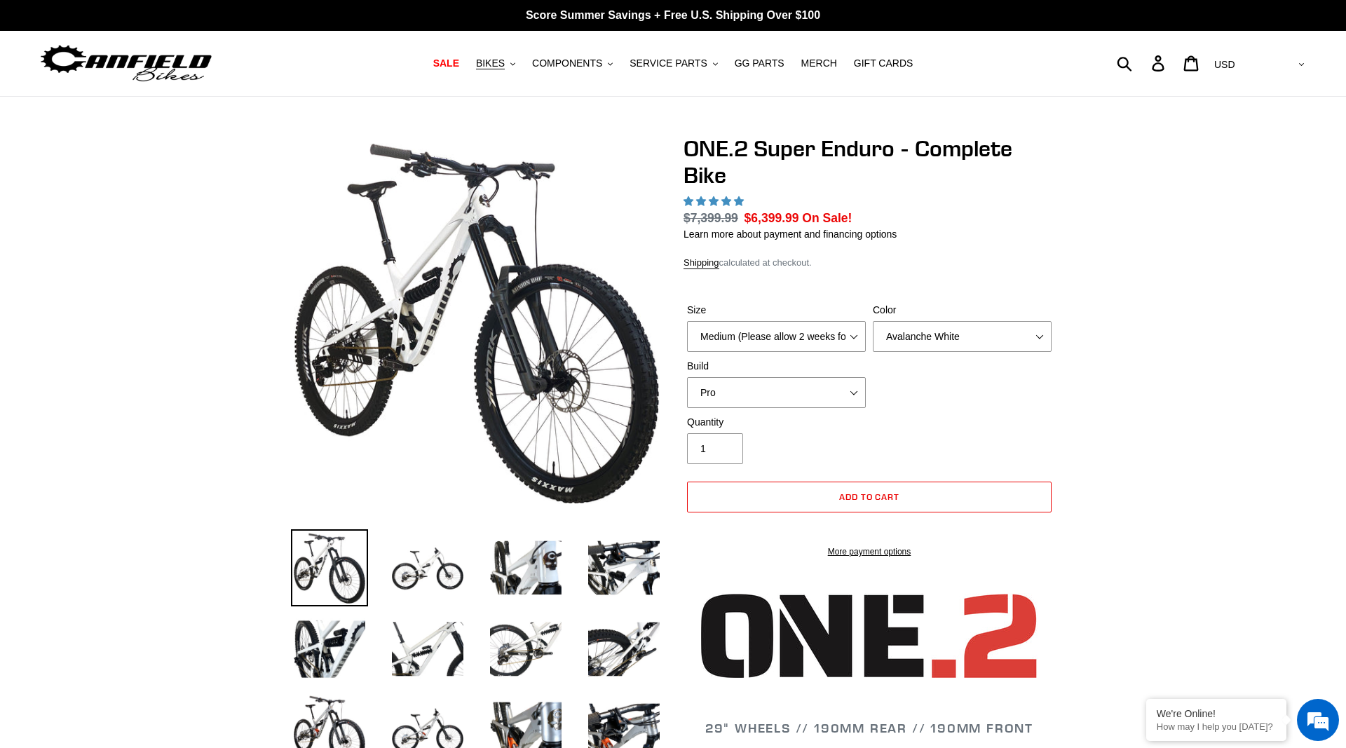
scroll to position [286, 0]
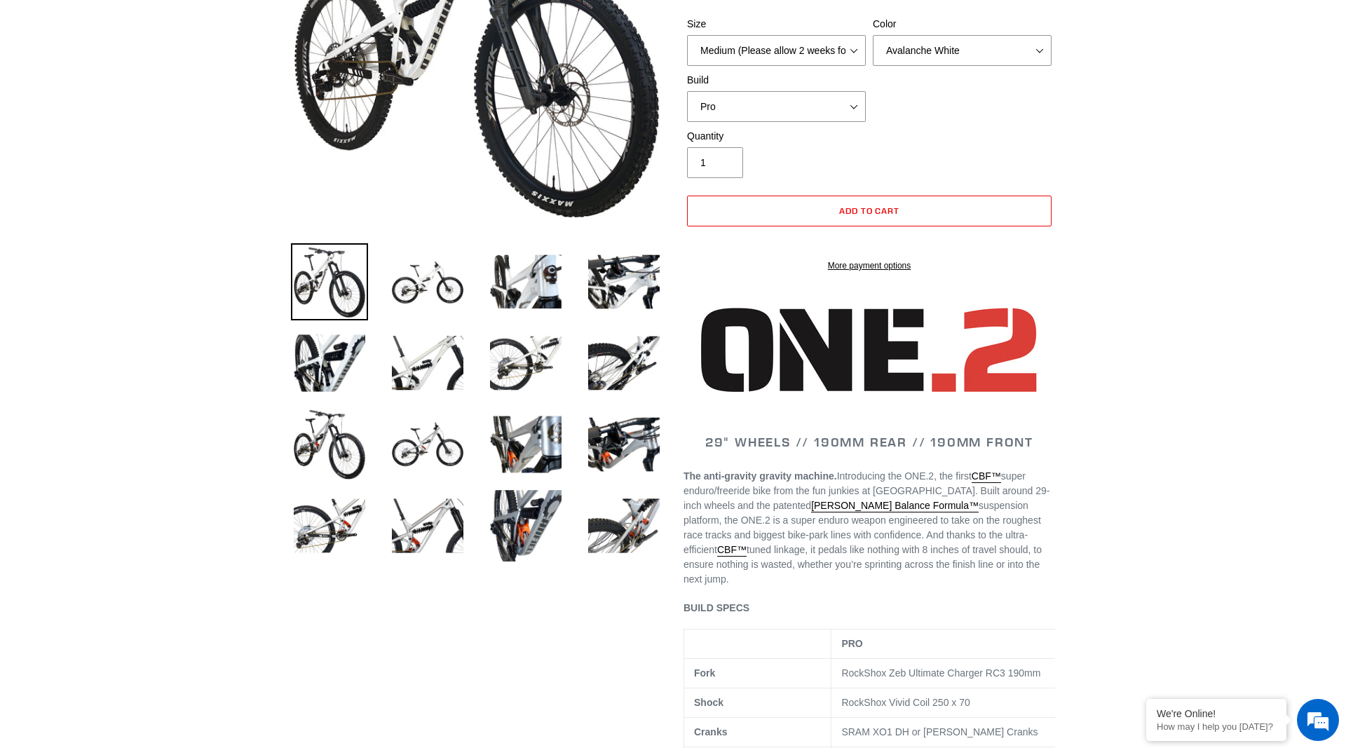
select select "highest-rating"
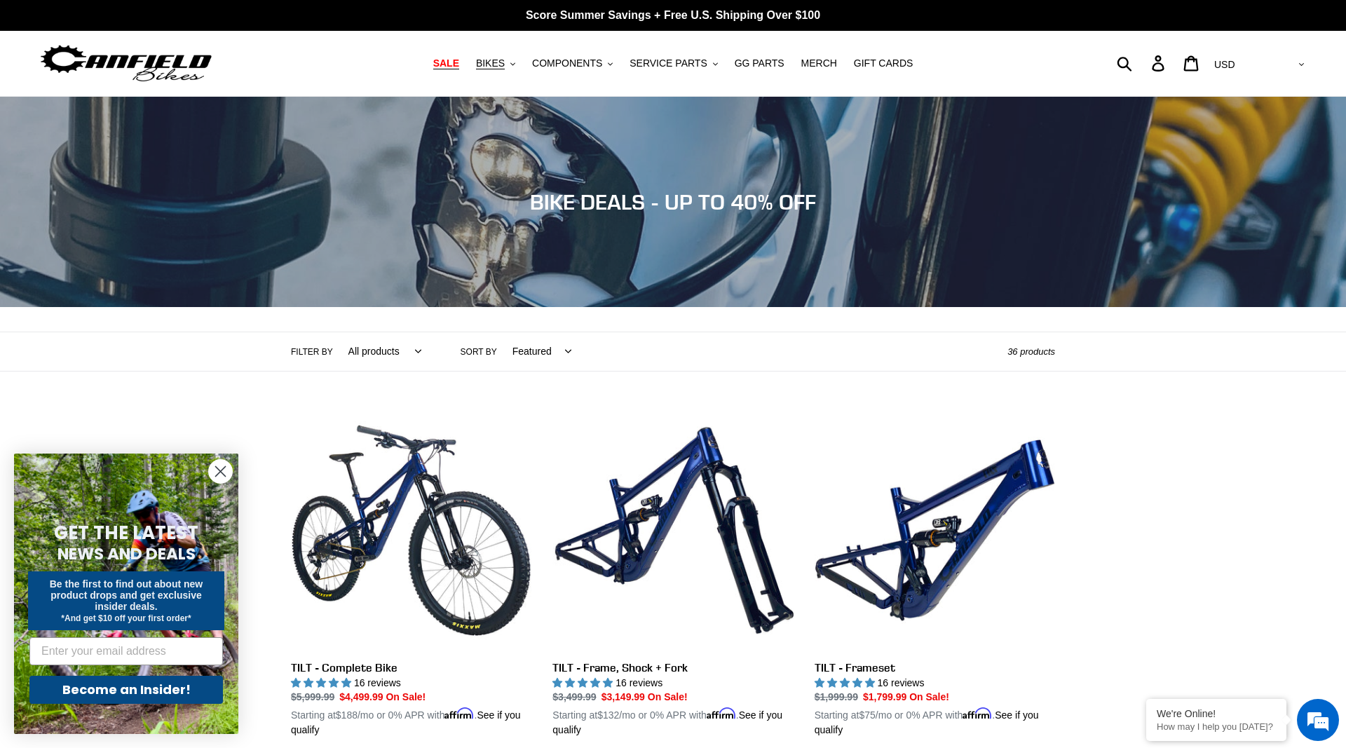
click at [459, 64] on span "SALE" at bounding box center [446, 63] width 26 height 12
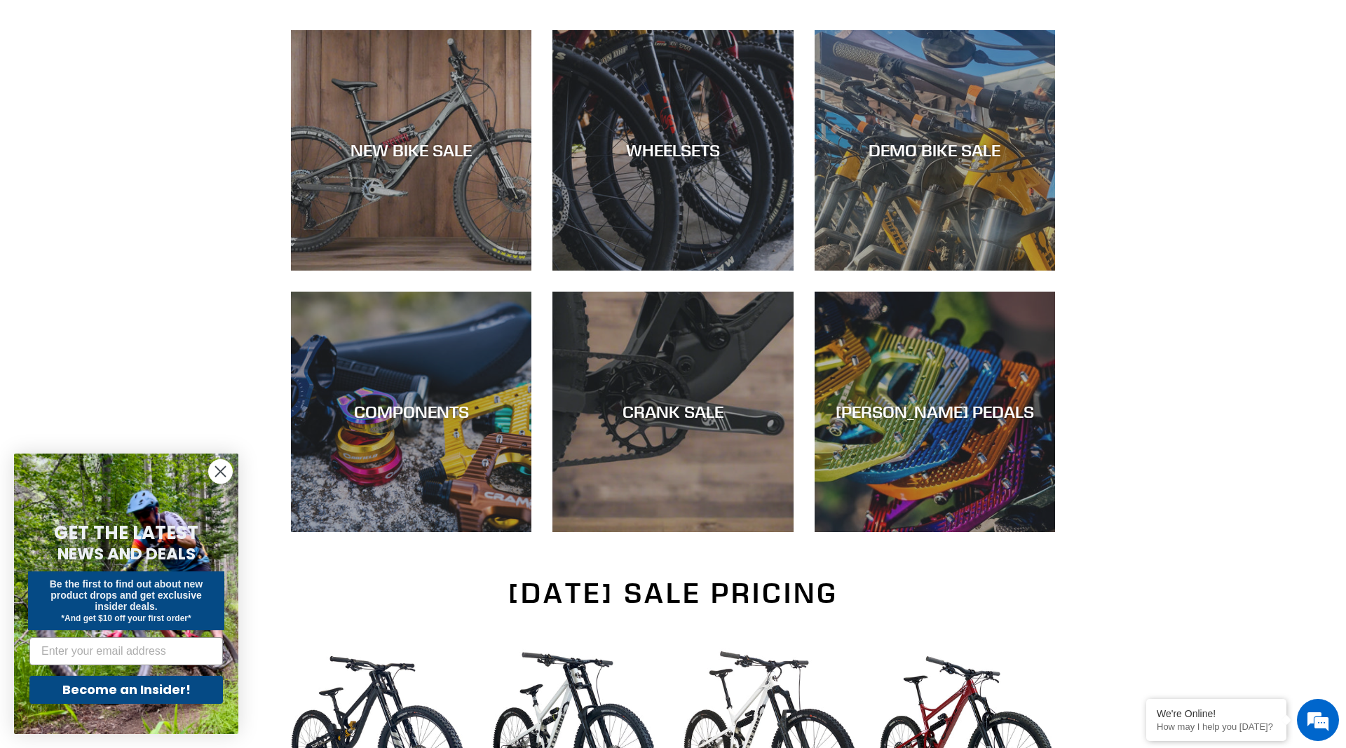
scroll to position [429, 0]
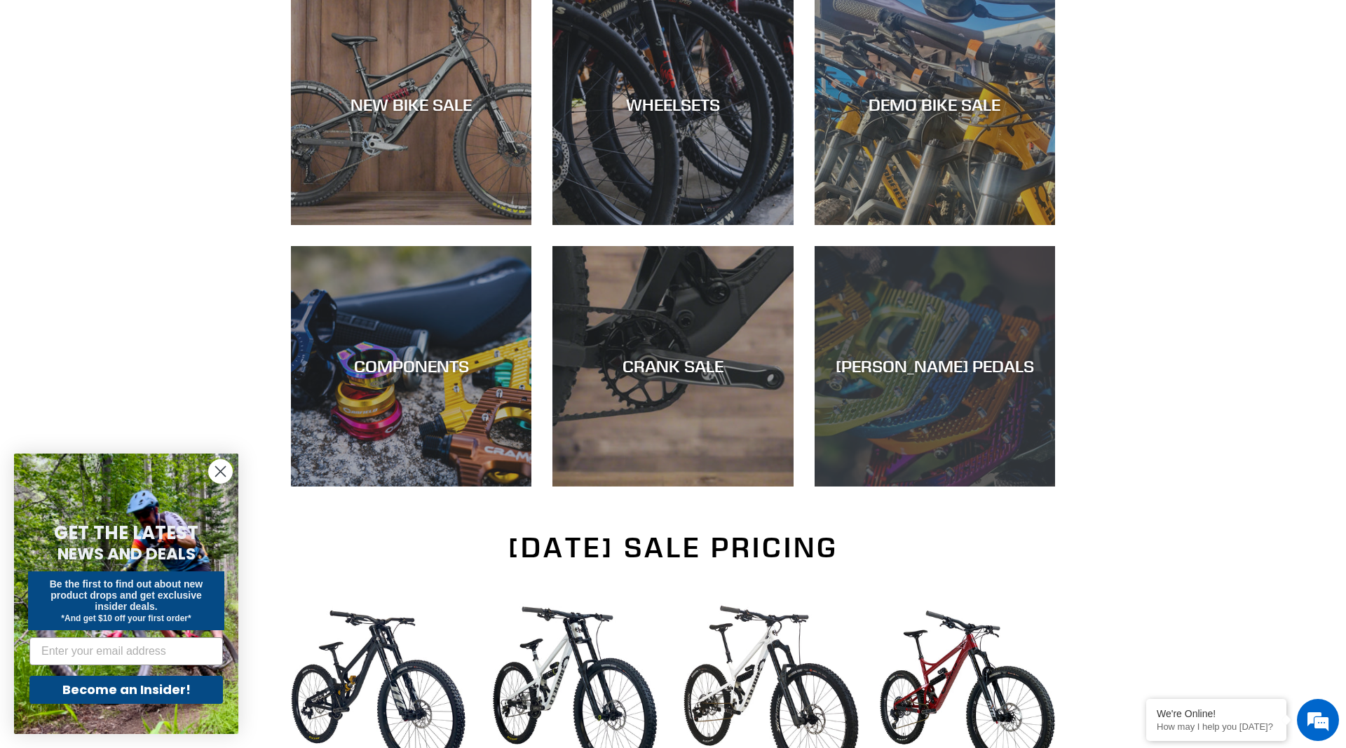
click at [937, 362] on div "CANFIELD PEDALS" at bounding box center [935, 366] width 240 height 20
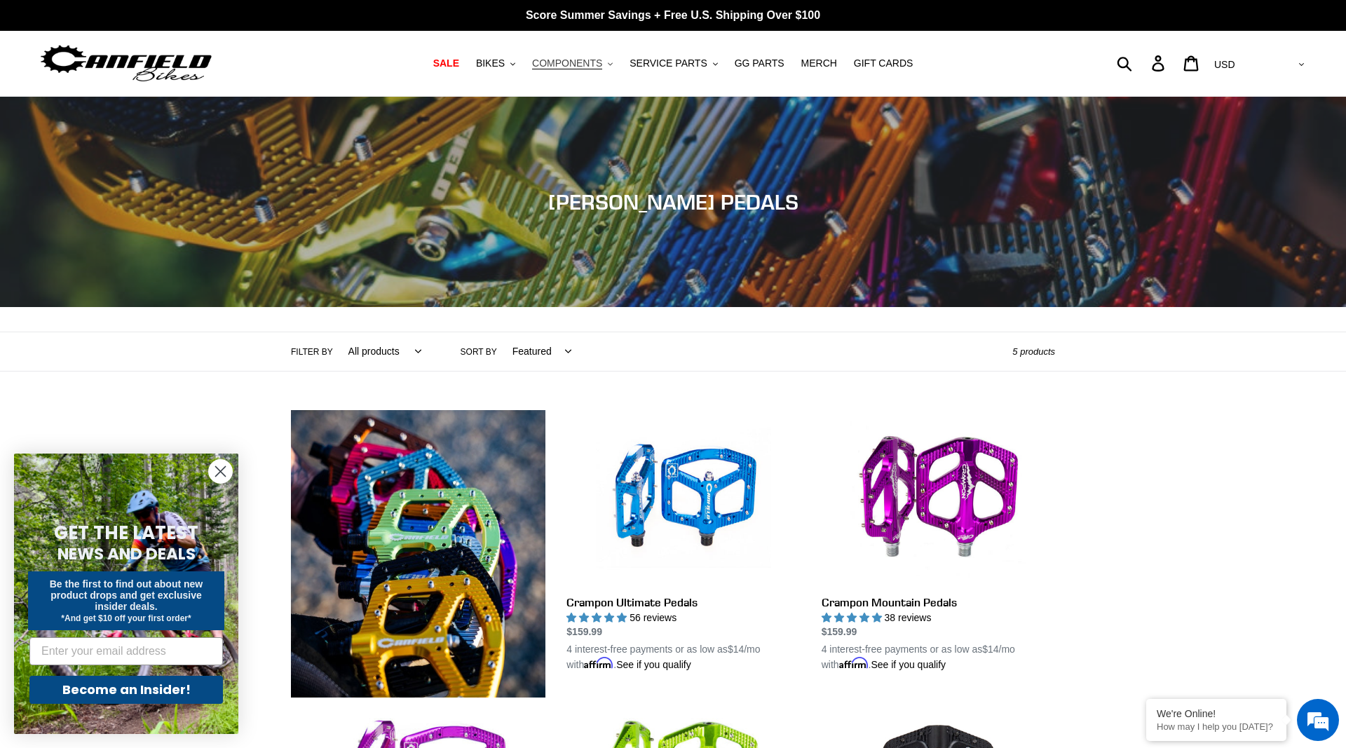
click at [591, 65] on span "COMPONENTS" at bounding box center [567, 63] width 70 height 12
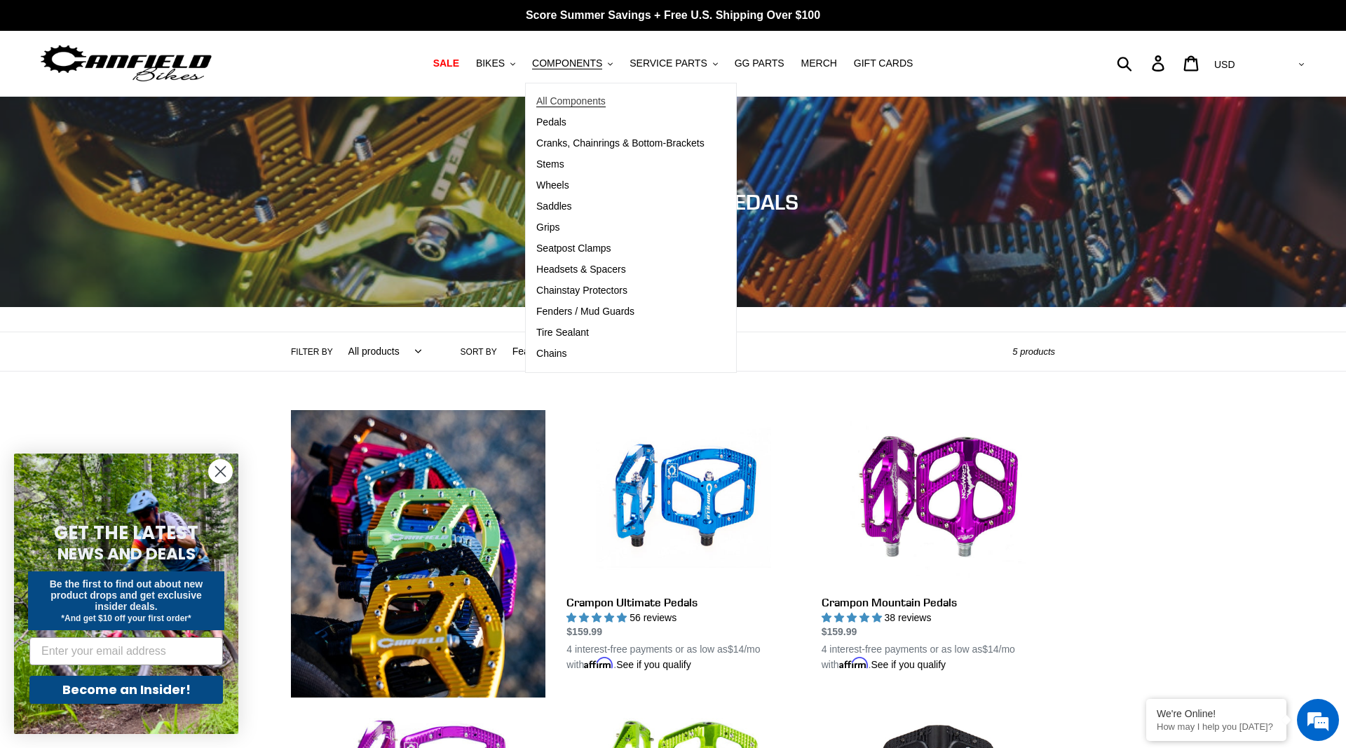
click at [571, 106] on span "All Components" at bounding box center [570, 101] width 69 height 12
